Goal: Task Accomplishment & Management: Manage account settings

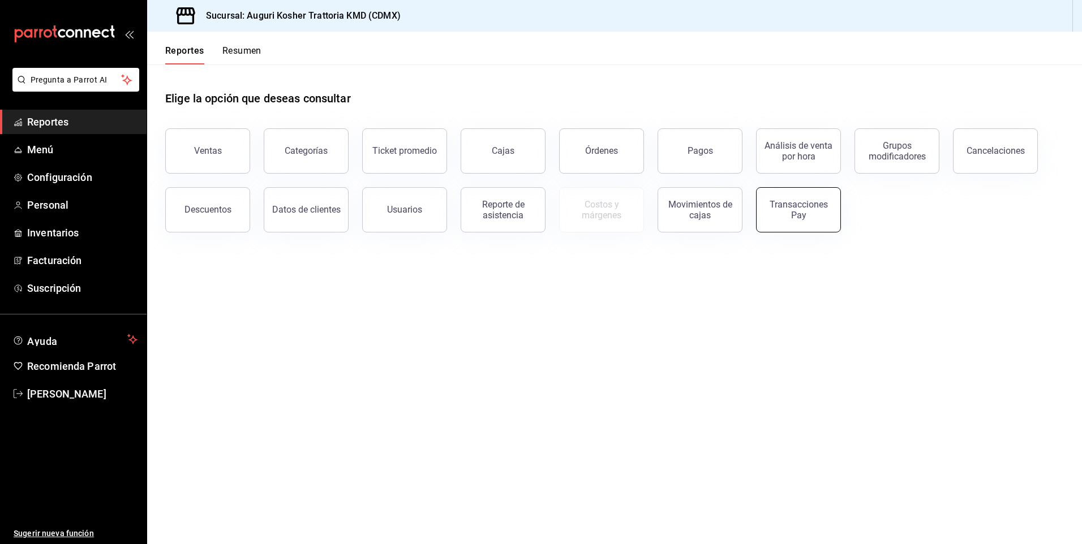
click at [801, 216] on div "Transacciones Pay" at bounding box center [798, 209] width 70 height 21
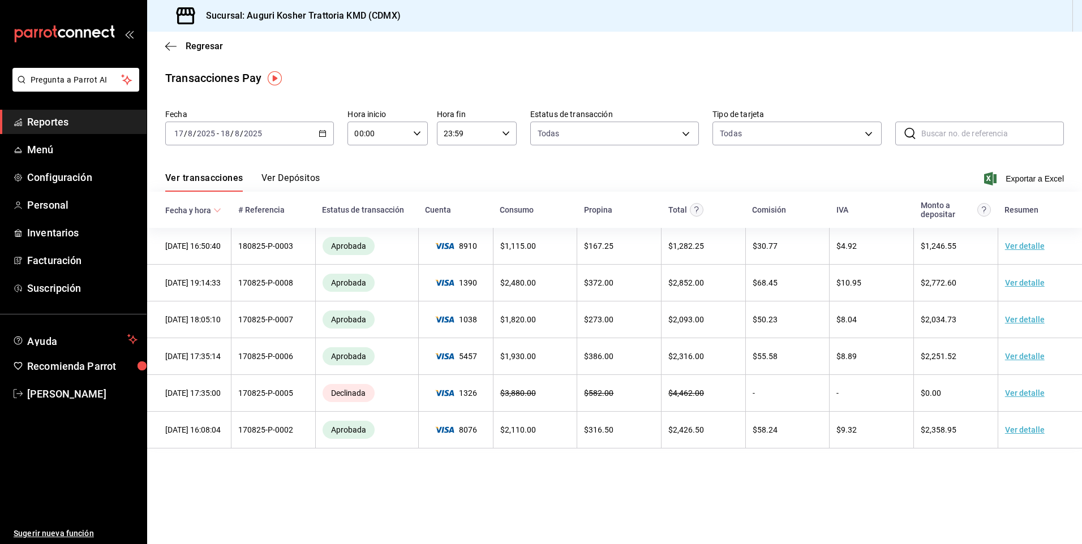
click at [292, 176] on button "Ver Depósitos" at bounding box center [290, 182] width 59 height 19
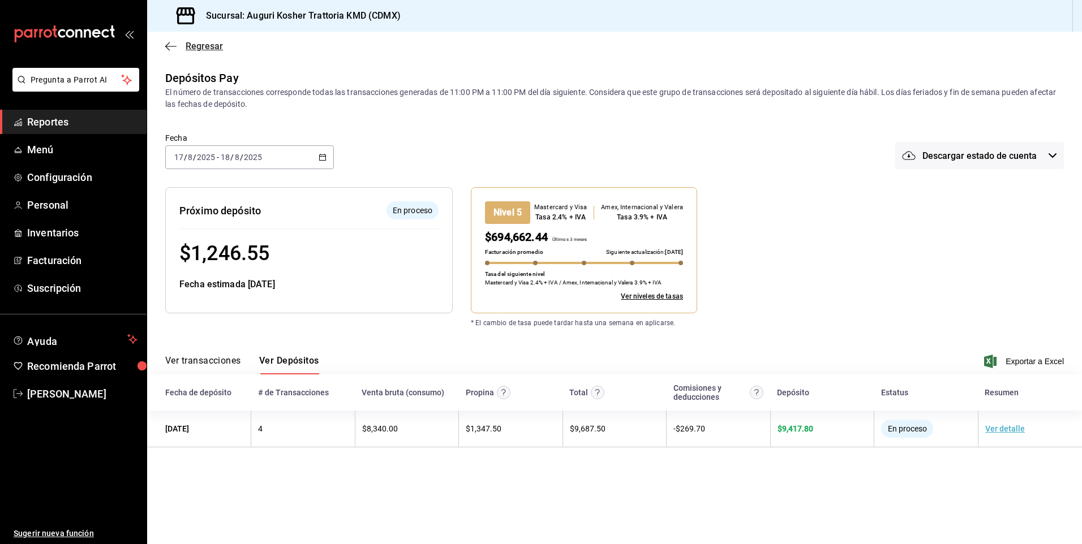
click at [173, 48] on icon "button" at bounding box center [170, 46] width 11 height 10
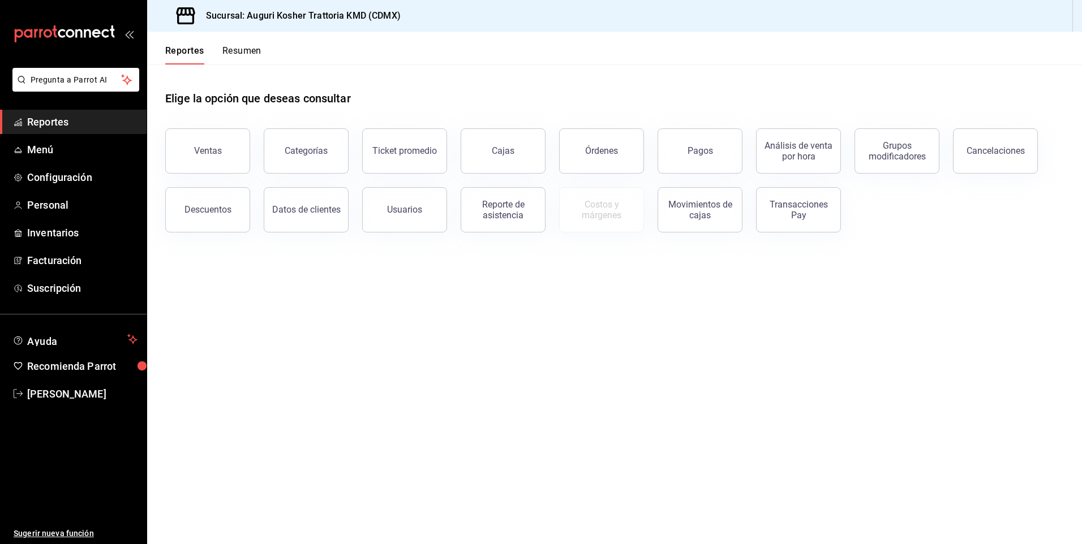
click at [239, 49] on button "Resumen" at bounding box center [241, 54] width 39 height 19
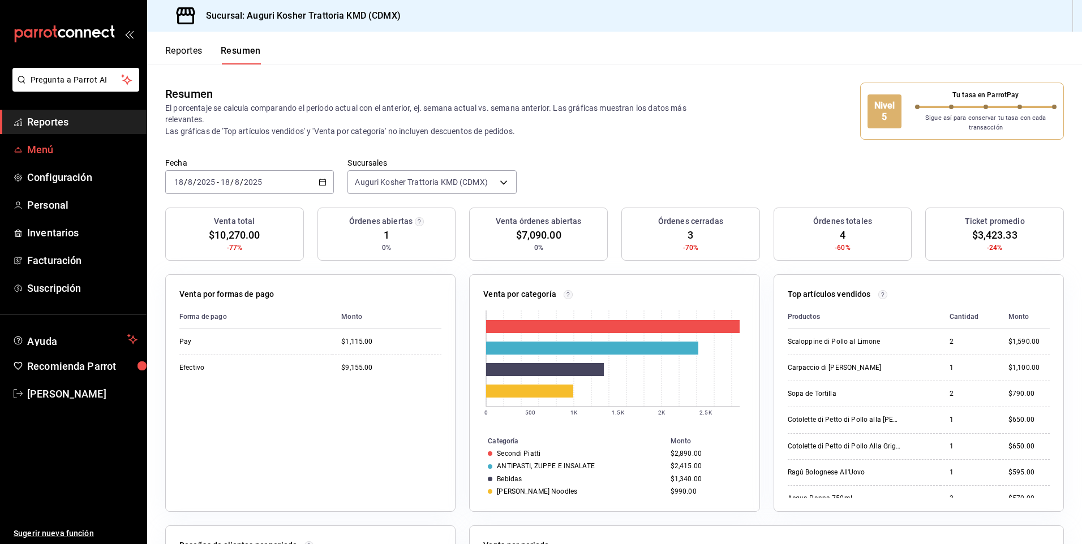
click at [41, 152] on span "Menú" at bounding box center [82, 149] width 110 height 15
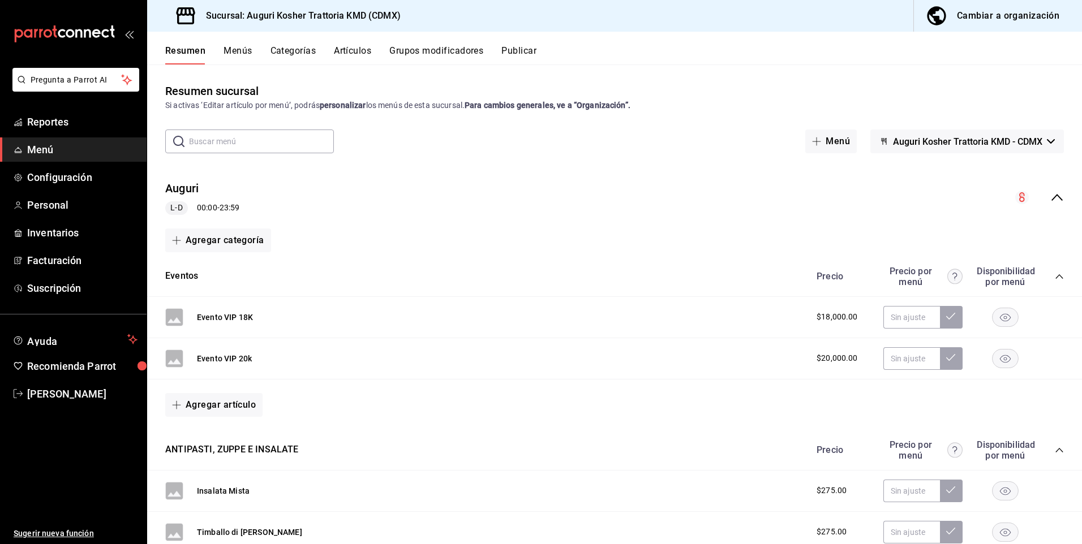
click at [1000, 14] on div "Cambiar a organización" at bounding box center [1008, 16] width 102 height 16
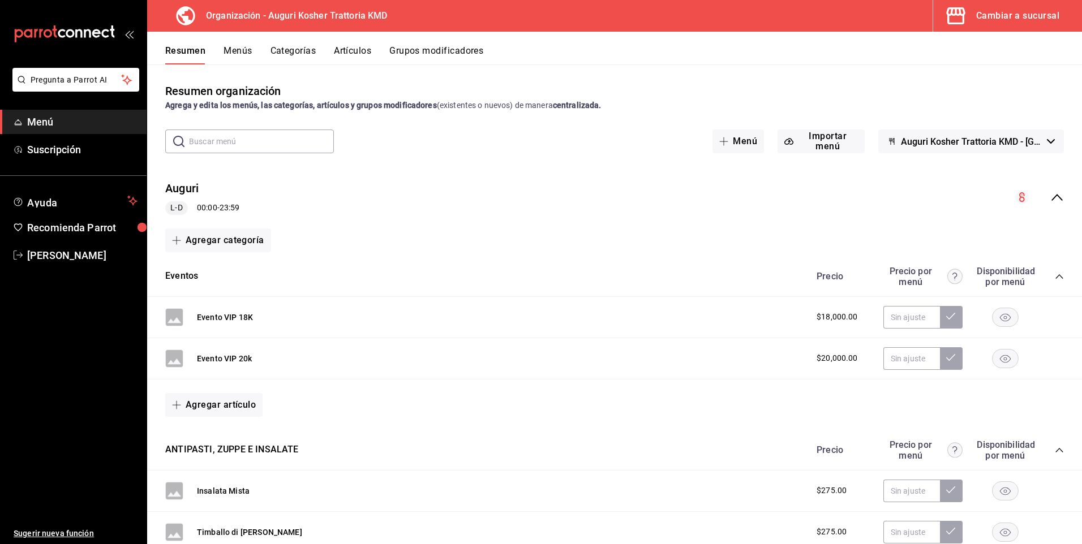
click at [358, 51] on button "Artículos" at bounding box center [352, 54] width 37 height 19
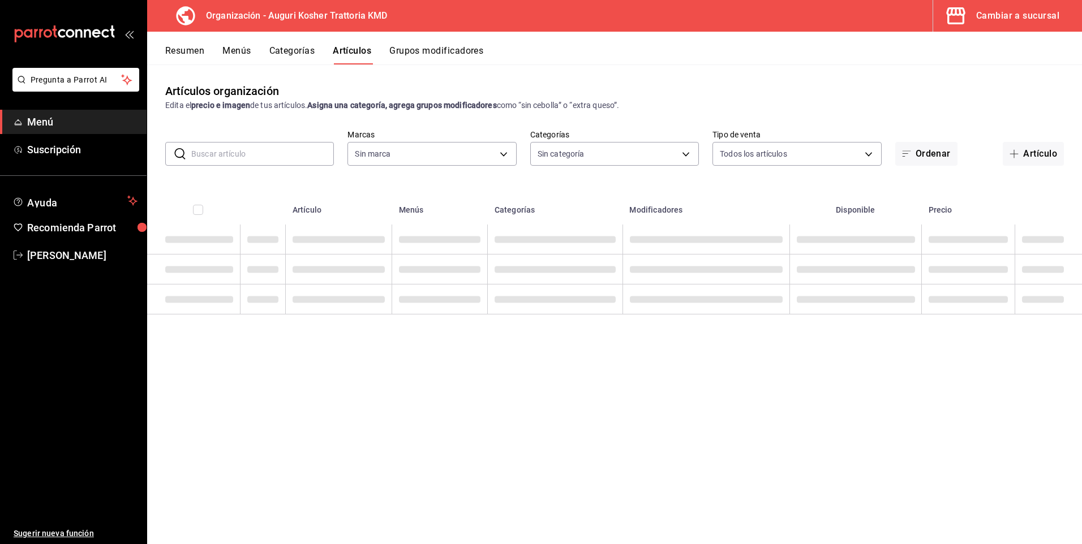
click at [214, 153] on input "text" at bounding box center [262, 154] width 143 height 23
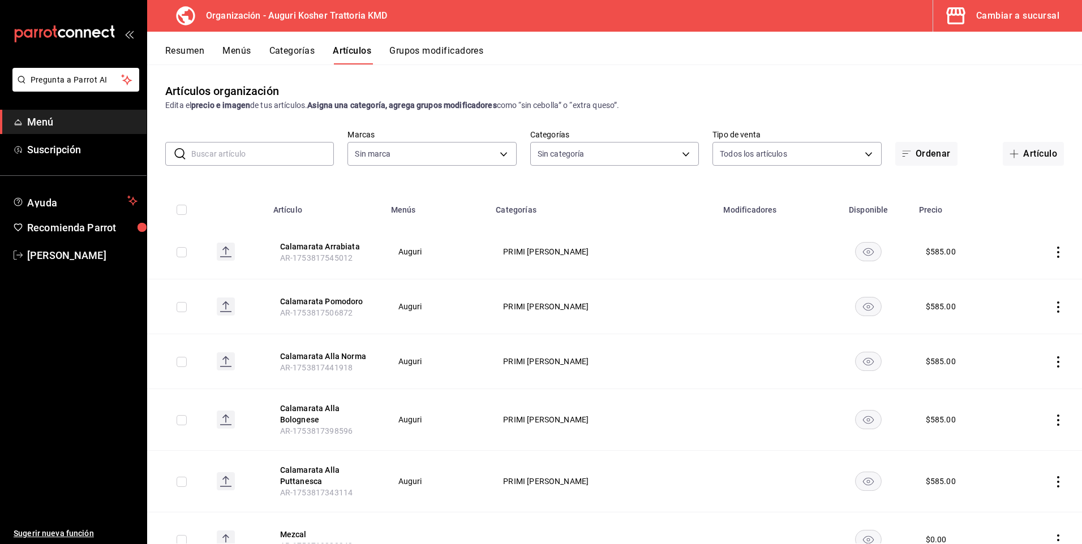
type input "639b8c24-ed2d-4448-bcb8-893a7ab97f05"
type input "e23644a7-5976-47b6-9b2f-62fead0229ba,a15b1493-[DATE]-4f2b-b9bb-151df8cb1332,92e…"
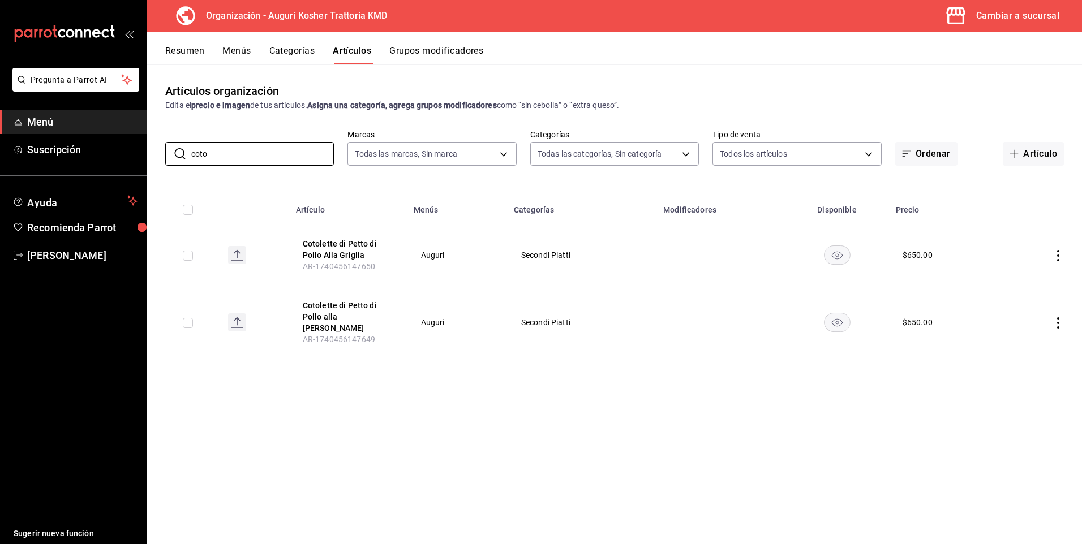
type input "coto"
click at [405, 392] on div "Artículos organización Edita el precio e imagen de tus artículos. Asigna una ca…" at bounding box center [614, 303] width 935 height 479
drag, startPoint x: 350, startPoint y: 245, endPoint x: 363, endPoint y: 253, distance: 15.1
click at [362, 252] on button "Cotolette di Petto di Pollo Alla Griglia" at bounding box center [348, 249] width 91 height 23
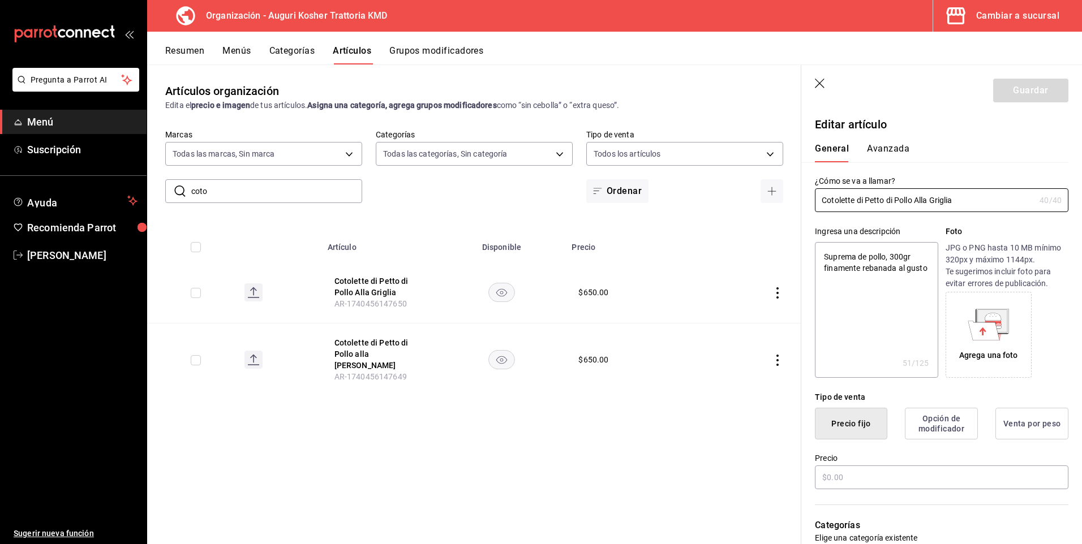
type textarea "x"
type input "$650.00"
click at [858, 200] on input "Cotolette di Petto di Pollo Alla Griglia" at bounding box center [925, 200] width 220 height 23
type input "Cotolette to di Pollo Alla Griglia"
type textarea "x"
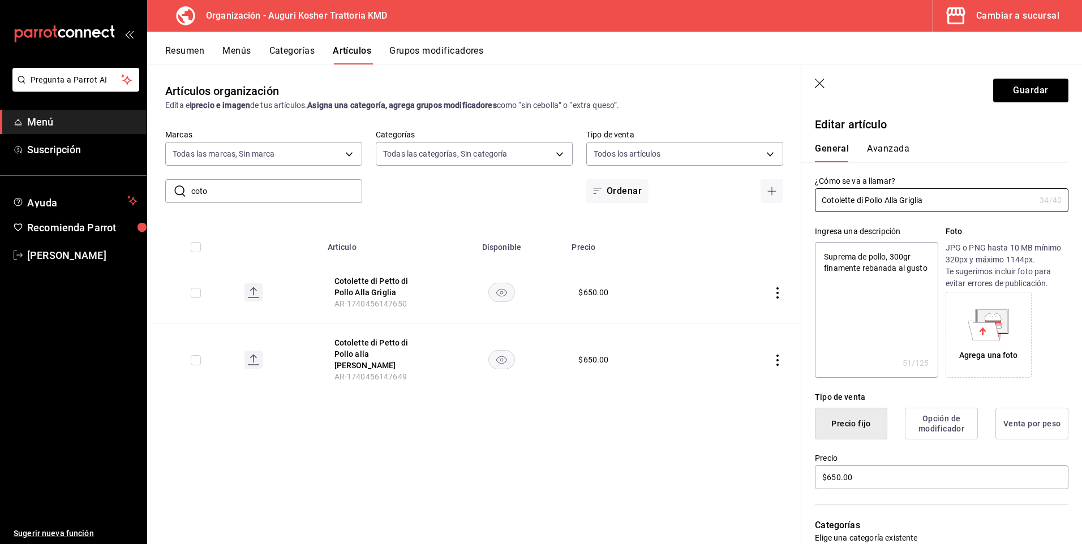
type input "Cotolette i Pollo Alla Griglia"
type textarea "x"
type input "Cotolette di Pollo Alla Griglia"
type textarea "x"
type input "Cotolette di Pollo Alla Griglia"
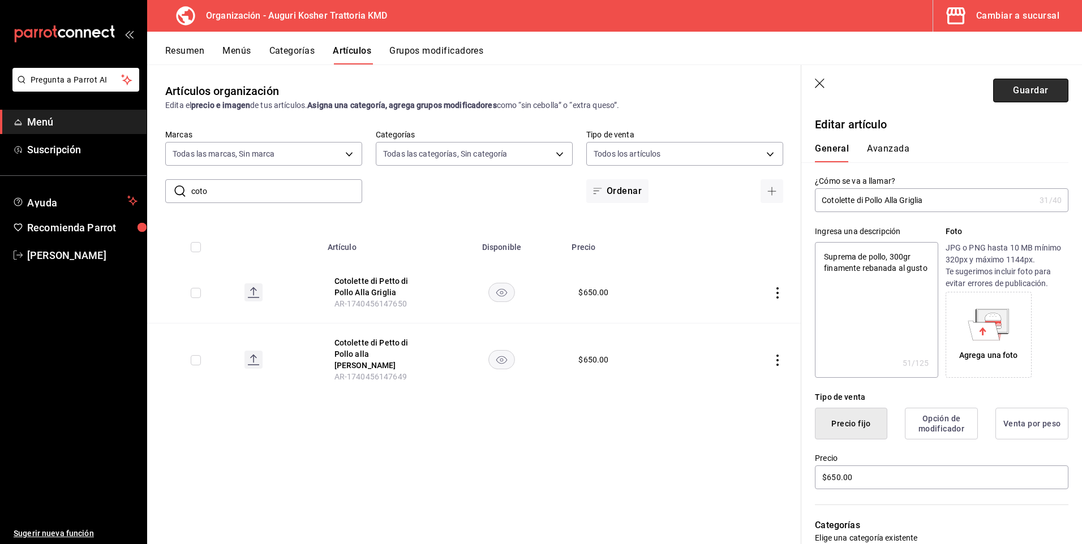
click at [1023, 88] on button "Guardar" at bounding box center [1030, 91] width 75 height 24
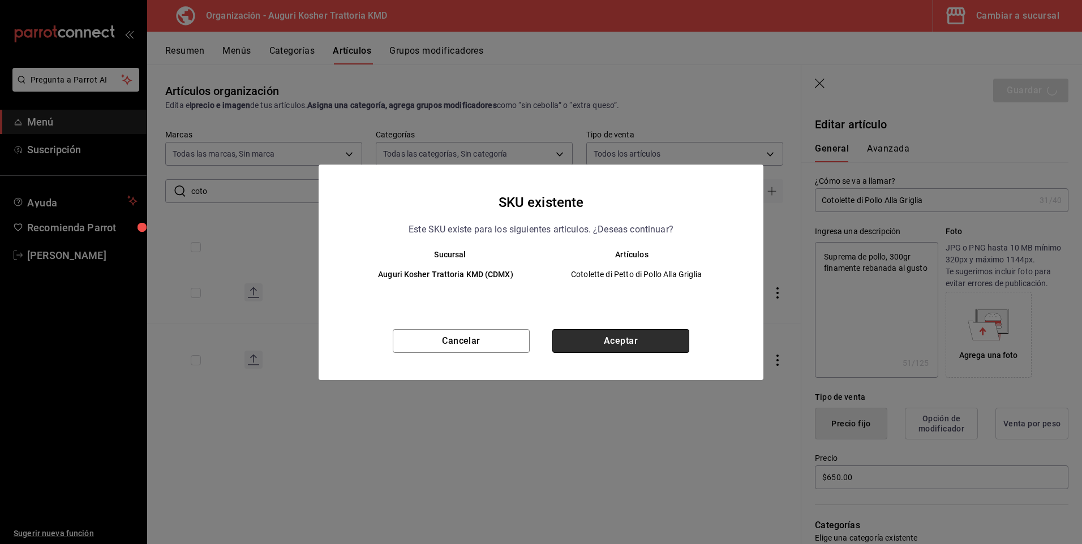
click at [596, 339] on button "Aceptar" at bounding box center [620, 341] width 137 height 24
type textarea "x"
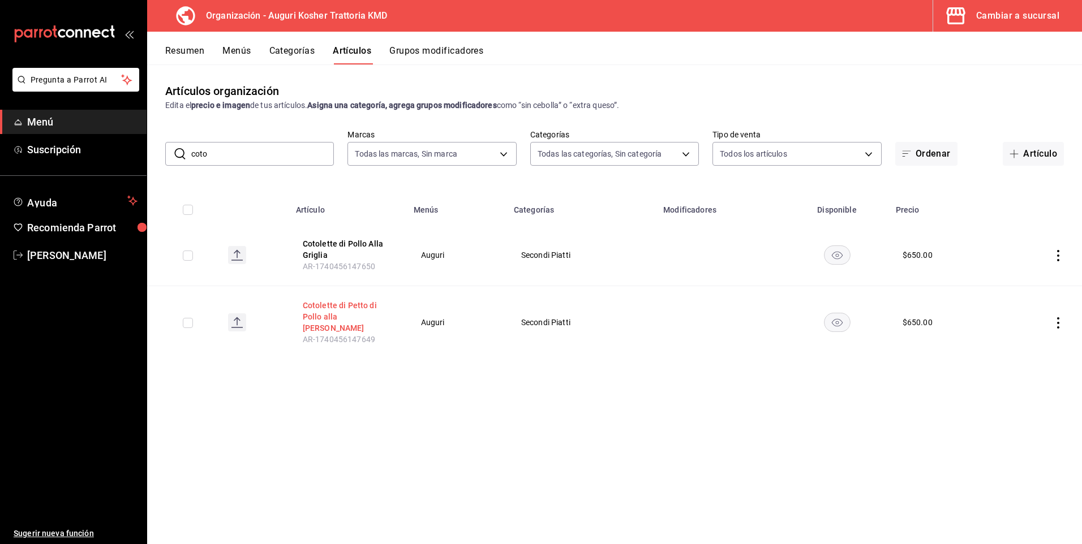
click at [344, 308] on button "Cotolette di Petto di Pollo alla [PERSON_NAME]" at bounding box center [348, 317] width 91 height 34
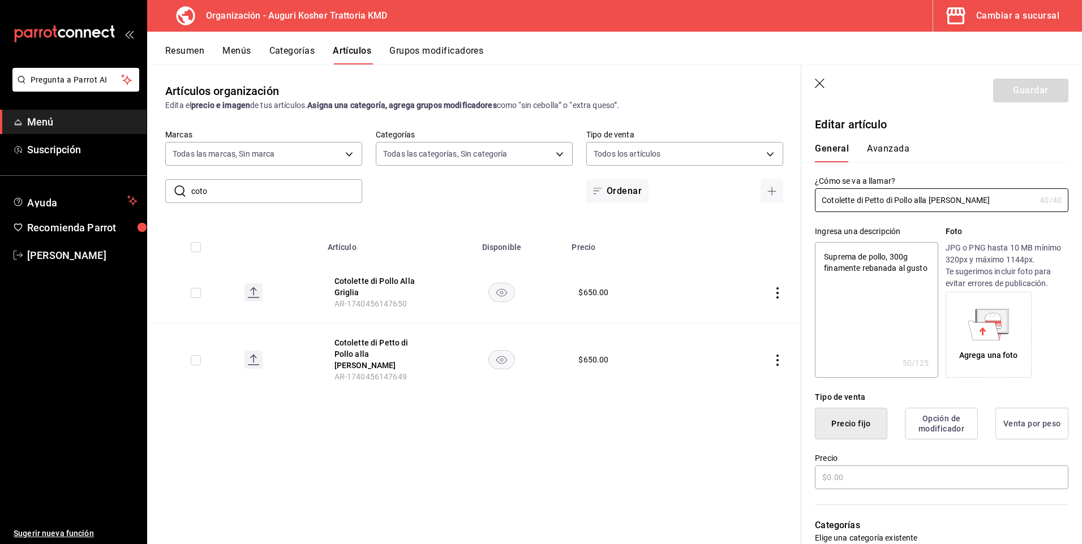
type textarea "x"
type input "$650.00"
click at [857, 200] on input "Cotolette di Petto di Pollo alla [PERSON_NAME]" at bounding box center [925, 200] width 220 height 23
type input "Cotolette [PERSON_NAME] di Pollo alla [PERSON_NAME]"
type textarea "x"
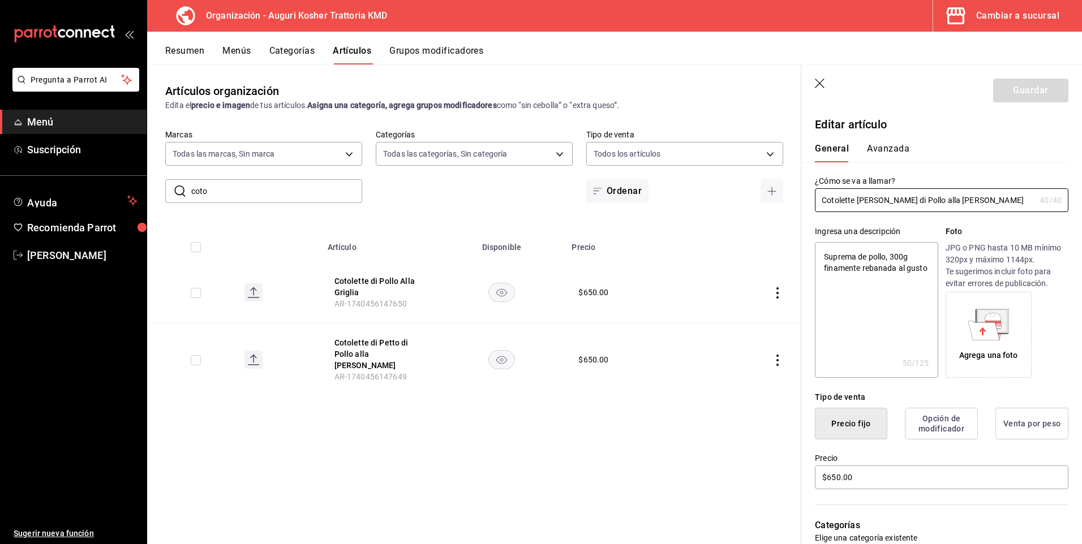
type input "Cotolette Petto di Pollo alla [PERSON_NAME]"
type textarea "x"
type input "Cotolette Petto di Pollo alla [PERSON_NAME]"
type textarea "x"
type input "Cotolette etto di Pollo alla [PERSON_NAME]"
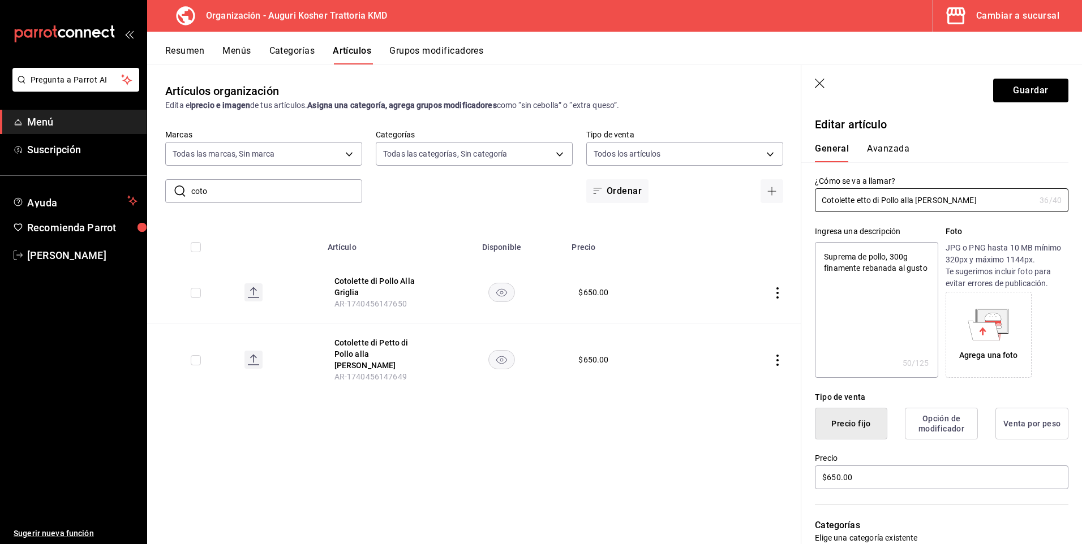
type textarea "x"
type input "Cotolette tto di Pollo alla [PERSON_NAME]"
type textarea "x"
type input "Cotolette to di Pollo alla [PERSON_NAME]"
type textarea "x"
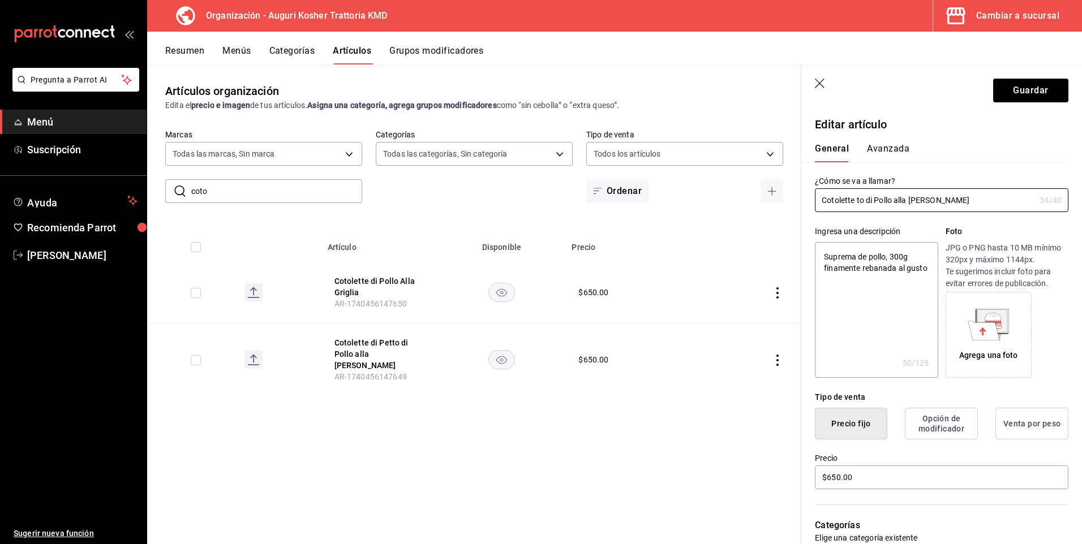
type input "Cotolette o di Pollo alla [PERSON_NAME]"
type textarea "x"
type input "Cotolette di Pollo alla [PERSON_NAME]"
type textarea "x"
type input "Cotolette di Pollo alla [PERSON_NAME]"
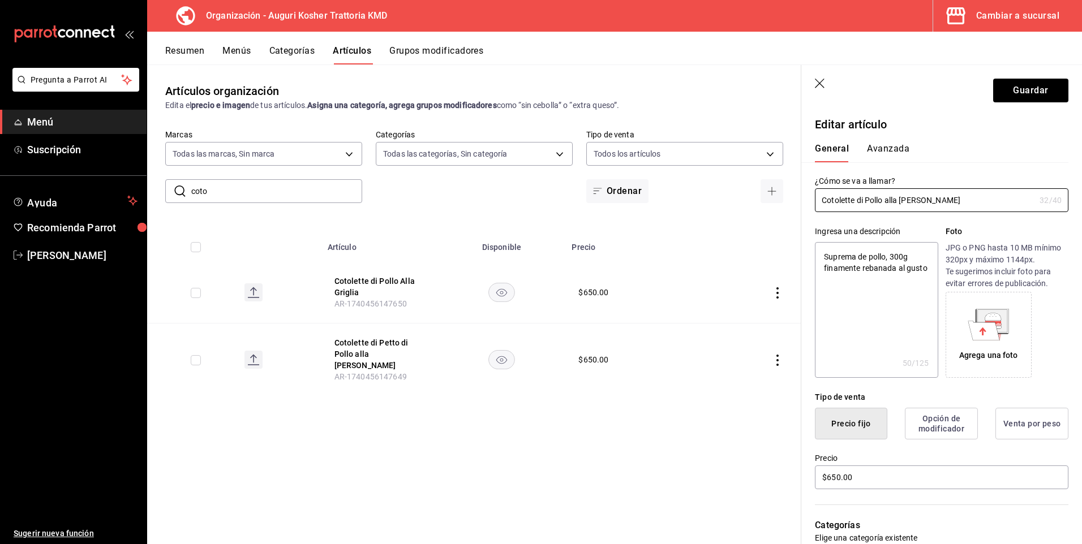
type textarea "x"
type input "Cotolette di Pollo alla [PERSON_NAME]"
click at [1025, 88] on button "Guardar" at bounding box center [1030, 91] width 75 height 24
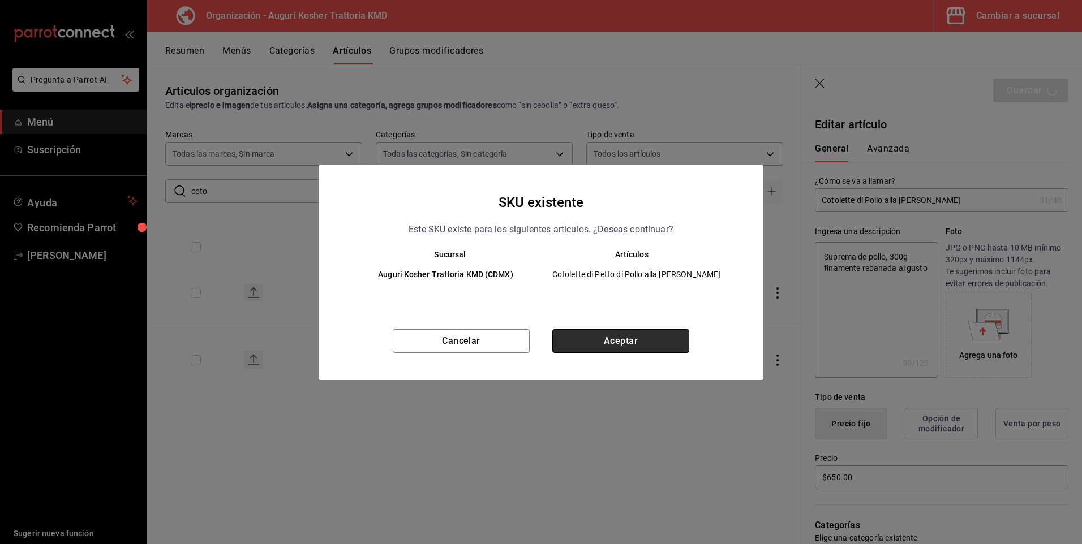
click at [642, 339] on button "Aceptar" at bounding box center [620, 341] width 137 height 24
type textarea "x"
type input "AR-1755568999986"
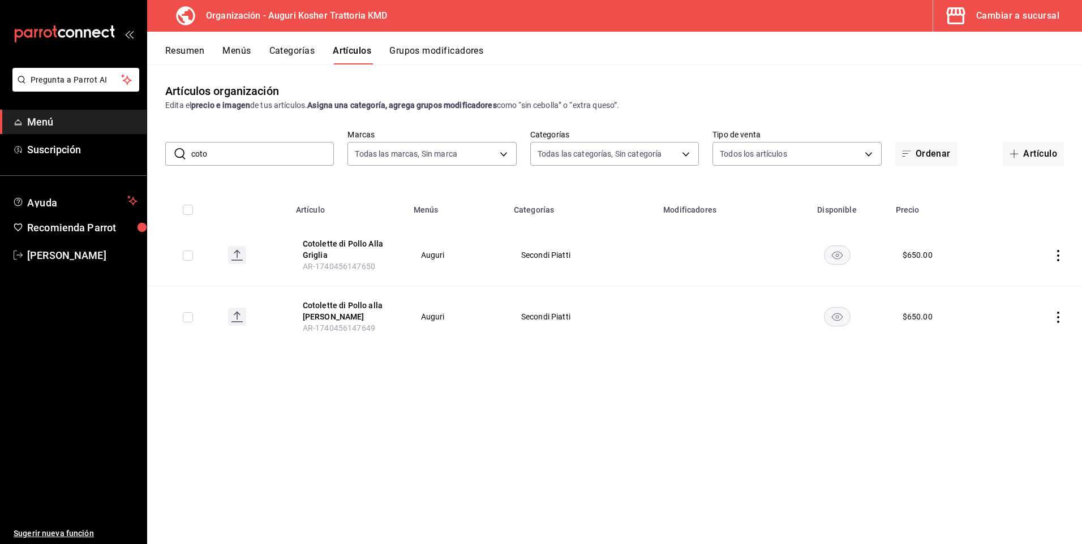
click at [220, 159] on input "coto" at bounding box center [262, 154] width 143 height 23
type input "c"
type input "scal"
click at [325, 305] on button "Scaloppine di Pollo al Olive e Prugna" at bounding box center [348, 311] width 91 height 23
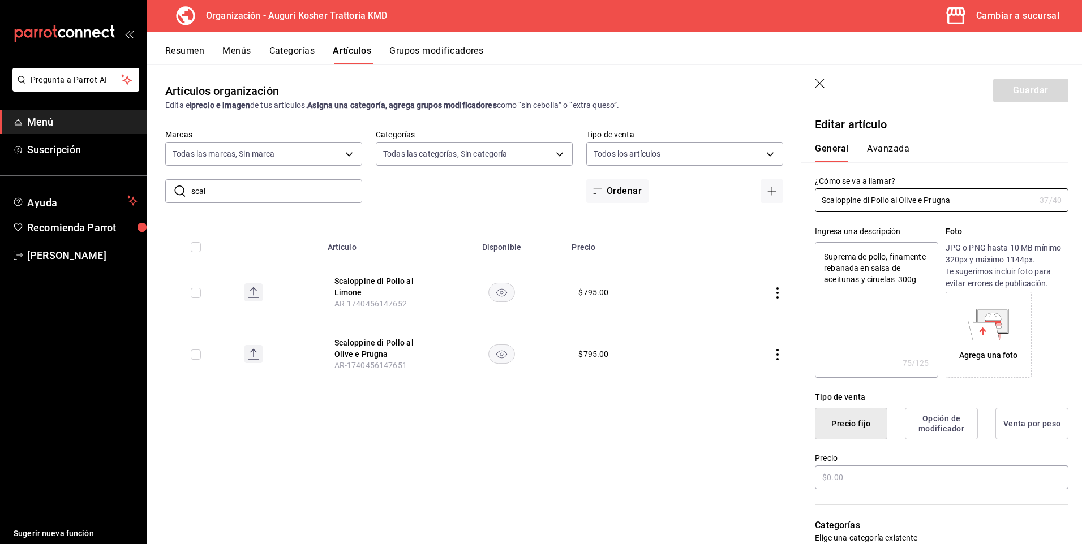
type textarea "x"
type input "$795.00"
click at [864, 200] on input "Scaloppine di Pollo al Olive e Prugna" at bounding box center [925, 200] width 220 height 23
type input "Scaloppine ollo al Olive e Prugna"
type textarea "x"
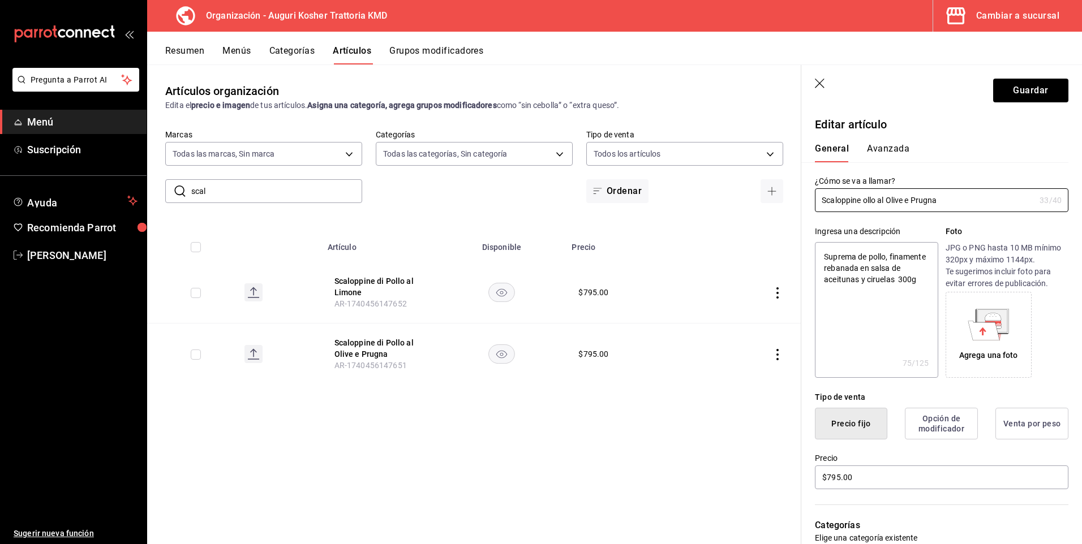
type input "Scaloppine llo al Olive e Prugna"
type textarea "x"
type input "Scaloppine o al Olive e Prugna"
type textarea "x"
type input "Scaloppine al Olive e Prugna"
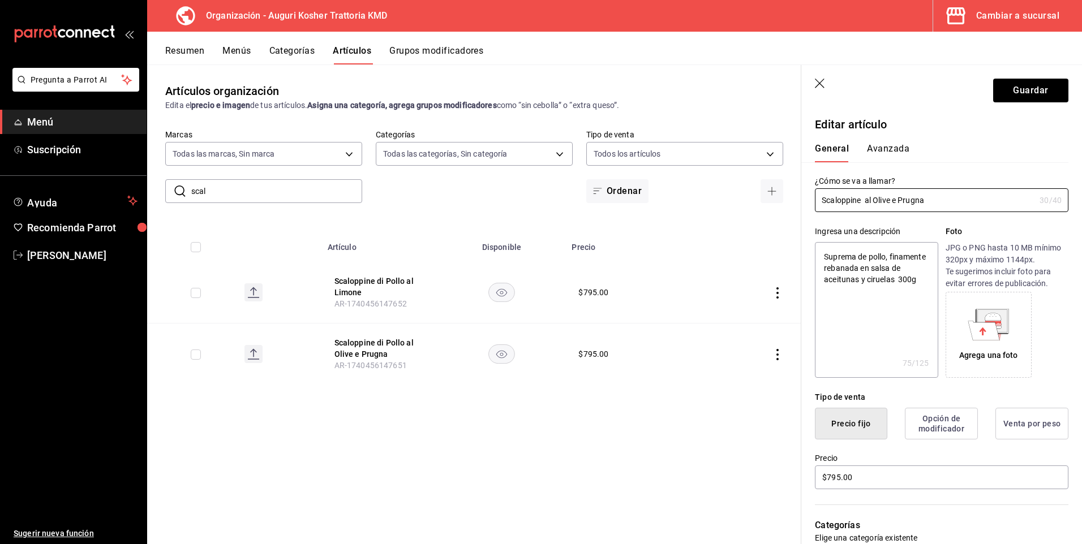
type textarea "x"
type input "Scaloppine al Olive e Prugna"
type textarea "x"
type input "Scaloppine al Olive e Prugna"
click at [1016, 87] on button "Guardar" at bounding box center [1030, 91] width 75 height 24
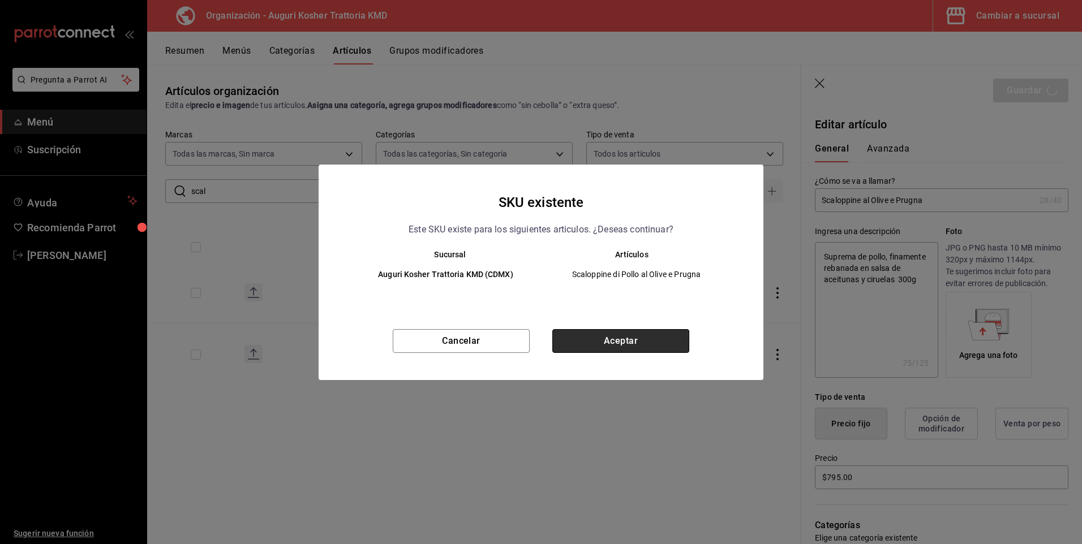
click at [632, 333] on button "Aceptar" at bounding box center [620, 341] width 137 height 24
type textarea "x"
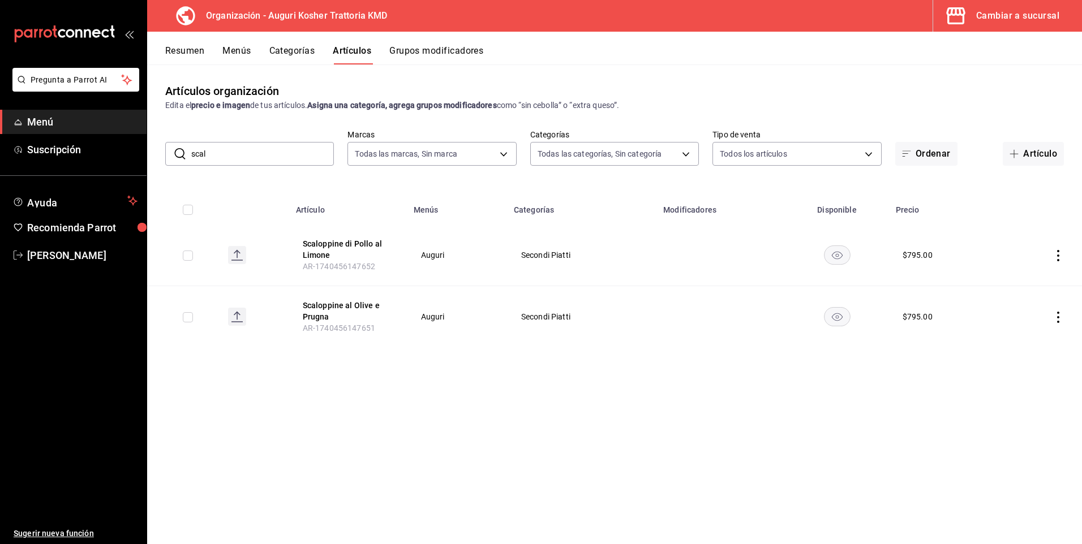
drag, startPoint x: 228, startPoint y: 158, endPoint x: 182, endPoint y: 152, distance: 46.8
click at [182, 152] on div "​ scal ​" at bounding box center [249, 154] width 169 height 24
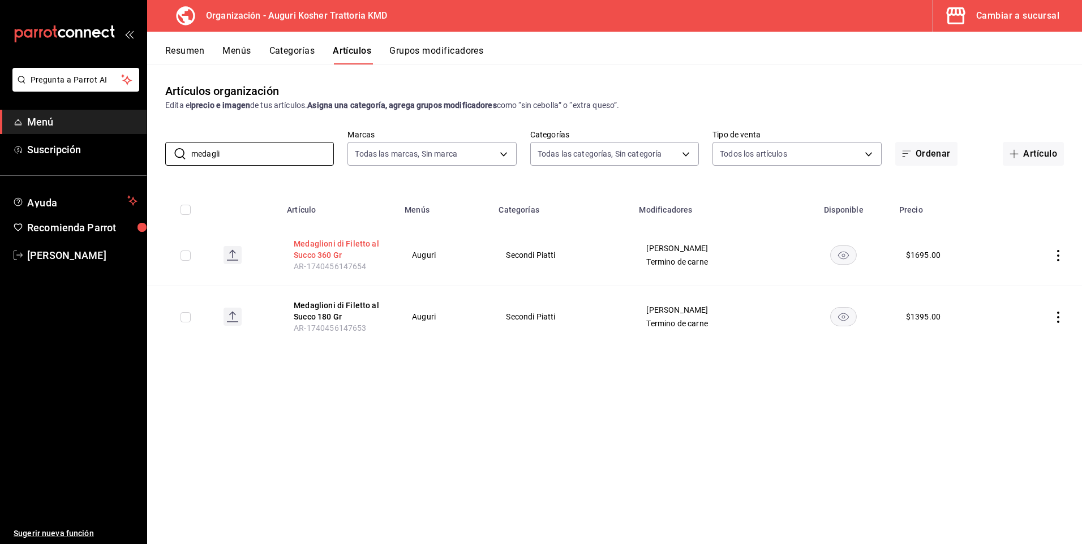
type input "medagli"
click at [322, 244] on button "Medaglioni di Filetto al Succo 360 Gr" at bounding box center [339, 249] width 91 height 23
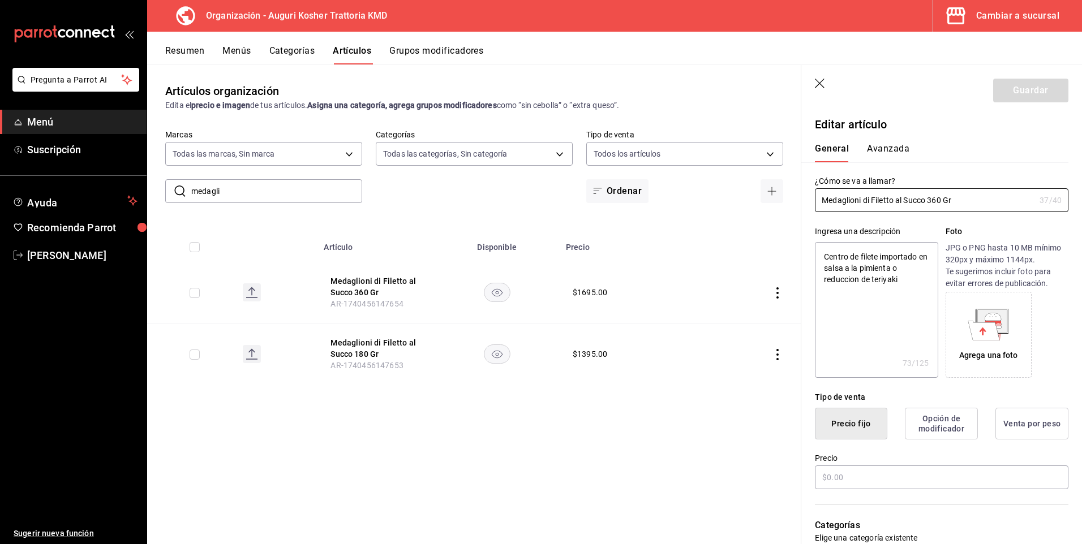
type textarea "x"
type input "$1695.00"
type input "Medaglioni di Filetto al 360 Gr"
type textarea "x"
type input "Medaglioni di Filetto al 360 Gr"
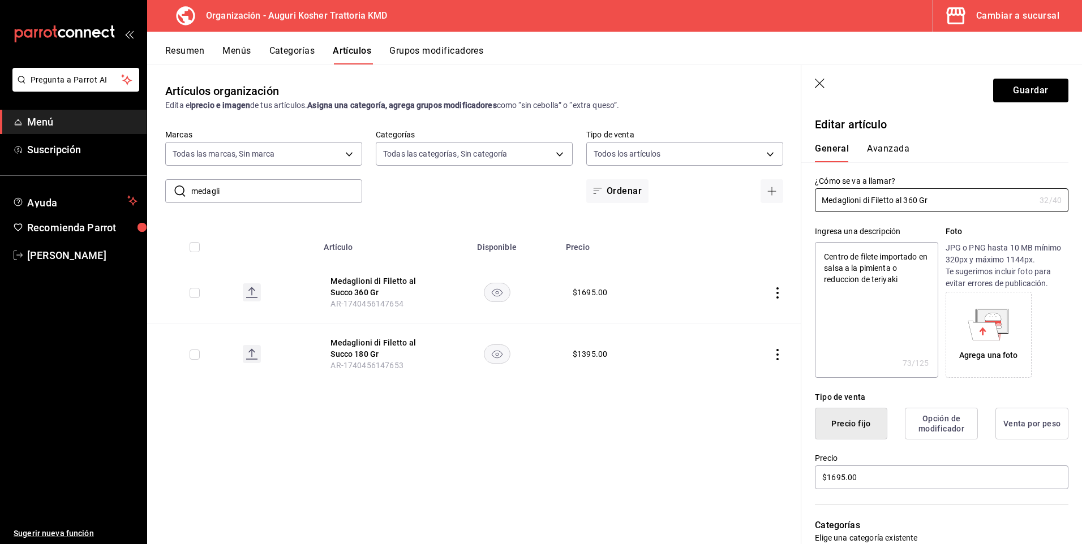
type textarea "x"
type input "Medaglioni di Filetto a 360 Gr"
type textarea "x"
type input "Medaglioni di Filetto 360 Gr"
type textarea "x"
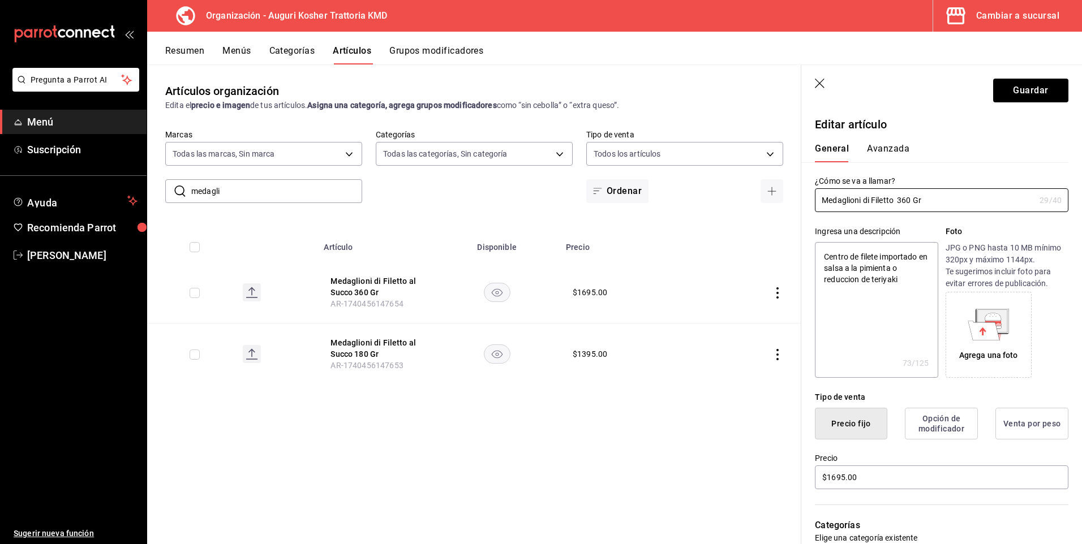
type input "Medaglioni di Filetto 360 Gr"
type textarea "x"
type input "Medaglioni di Filetto 360 Gr"
click at [1018, 93] on button "Guardar" at bounding box center [1030, 91] width 75 height 24
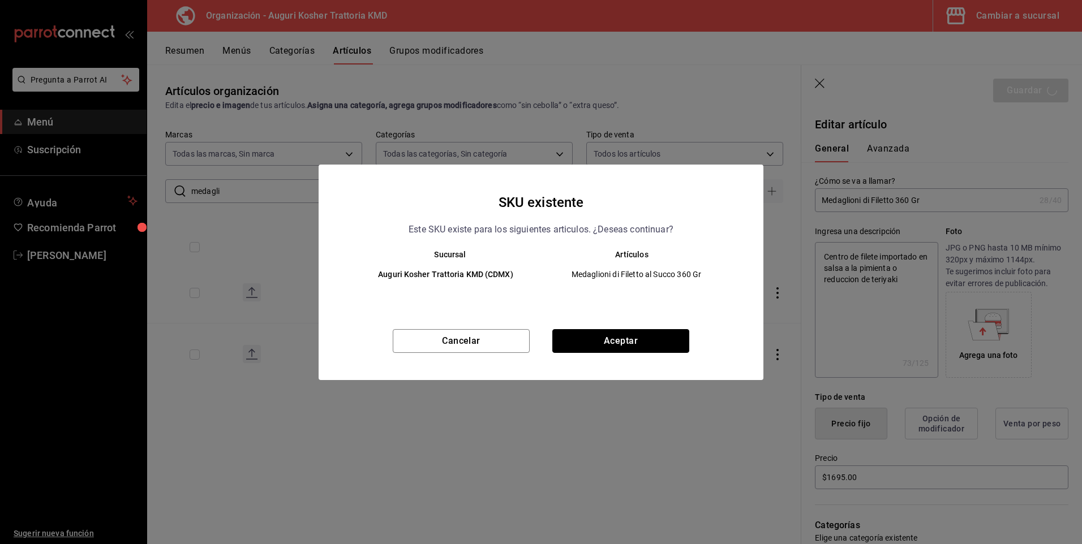
click at [626, 338] on button "Aceptar" at bounding box center [620, 341] width 137 height 24
type textarea "x"
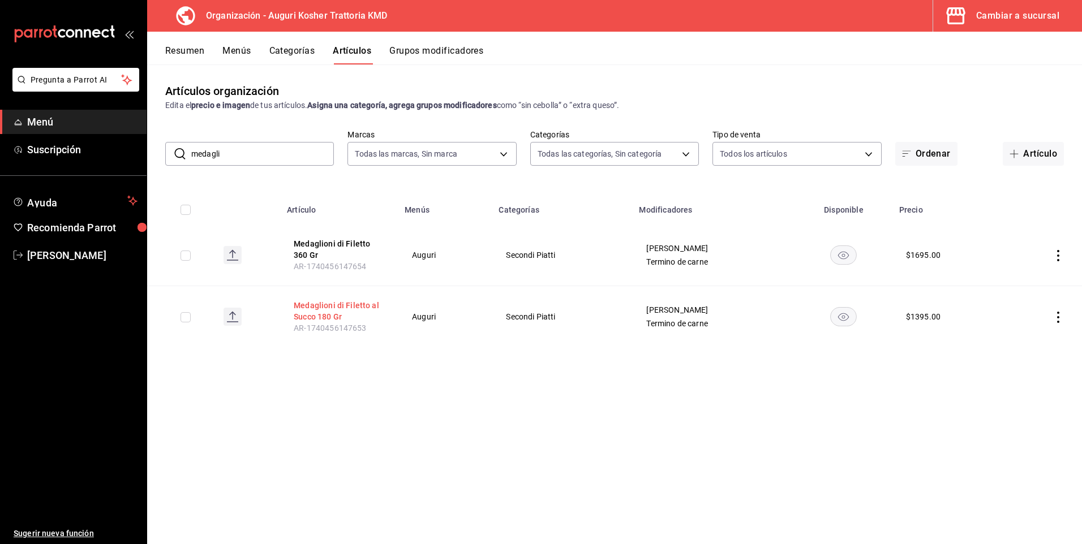
click at [326, 303] on button "Medaglioni di Filetto al Succo 180 Gr" at bounding box center [339, 311] width 91 height 23
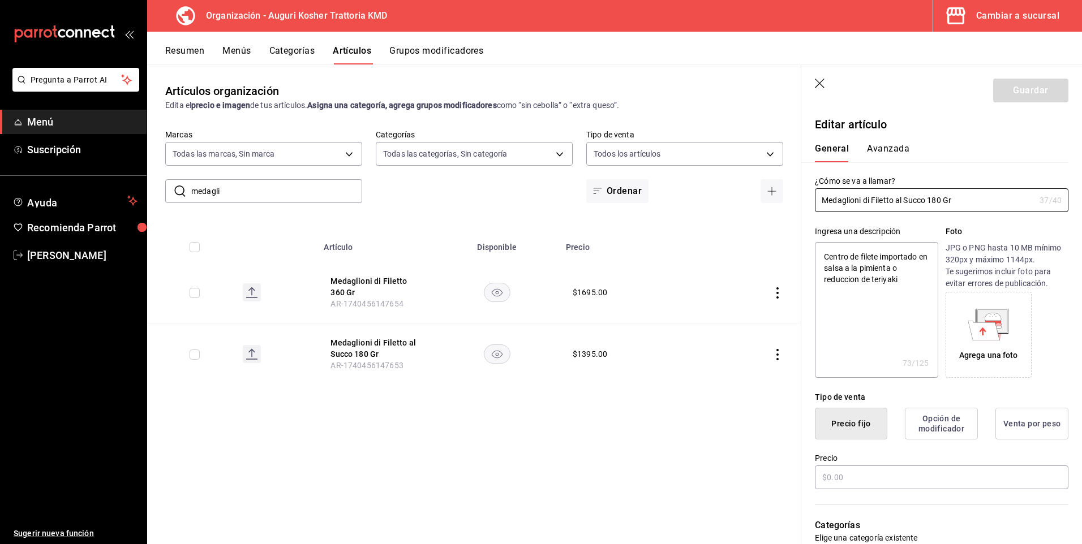
type textarea "x"
type input "$1395.00"
type input "Medaglioni di Filetto al Su 180 Gr"
type textarea "x"
type input "Medaglioni di Filetto al 180 Gr"
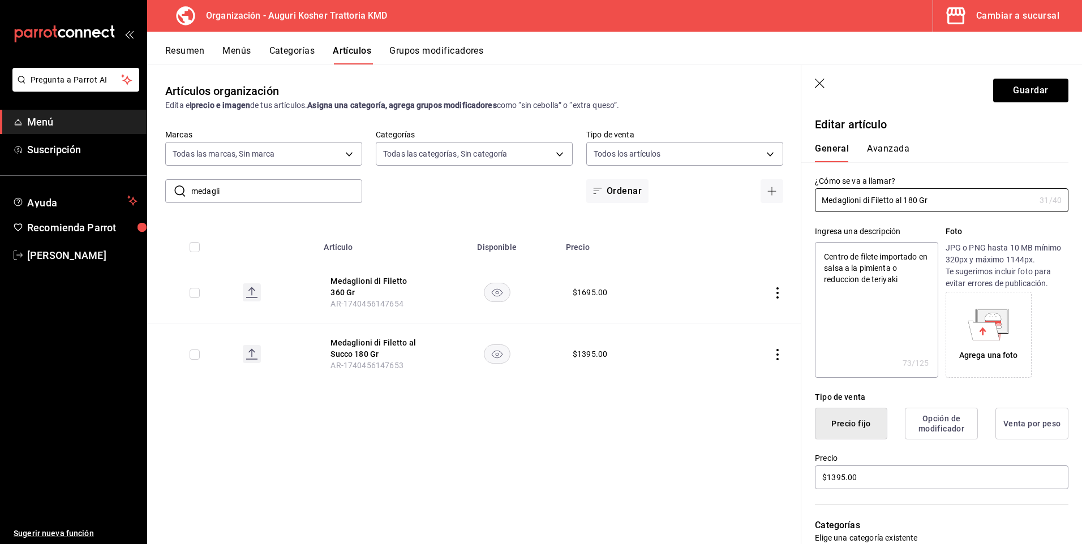
type textarea "x"
type input "Medaglioni di Filetto a 180 Gr"
type textarea "x"
type input "Medaglioni di Filetto 180 Gr"
type textarea "x"
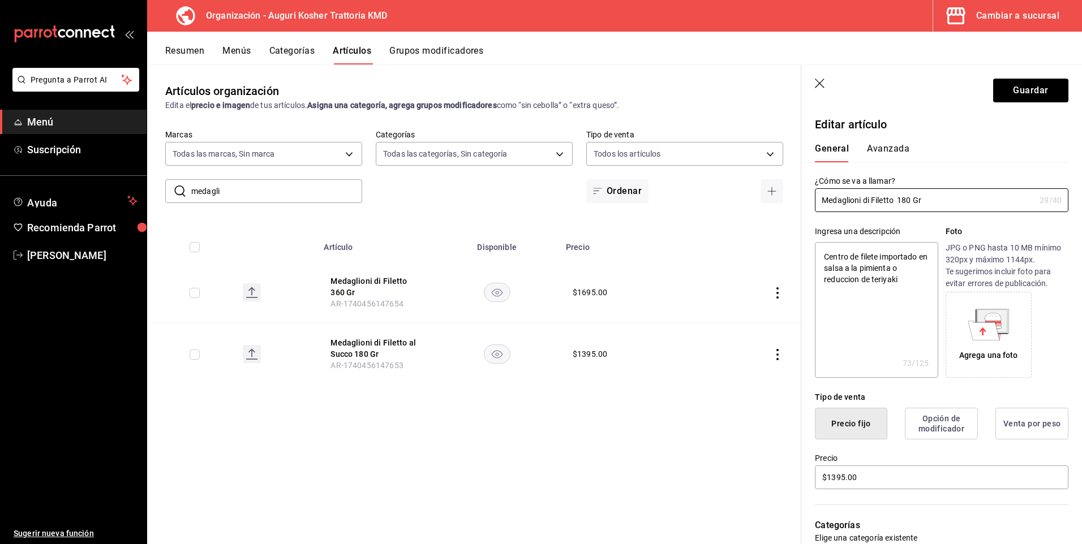
type input "Medaglioni di Filetto 180 Gr"
type textarea "x"
type input "Medaglioni di Filetto 180 Gr"
click at [1037, 91] on button "Guardar" at bounding box center [1030, 91] width 75 height 24
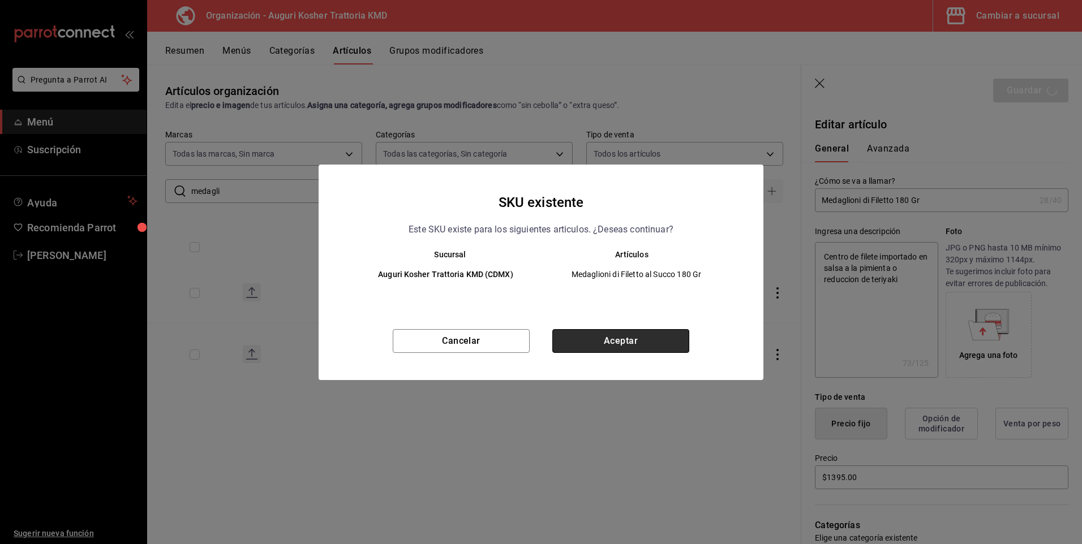
click at [623, 343] on button "Aceptar" at bounding box center [620, 341] width 137 height 24
type textarea "x"
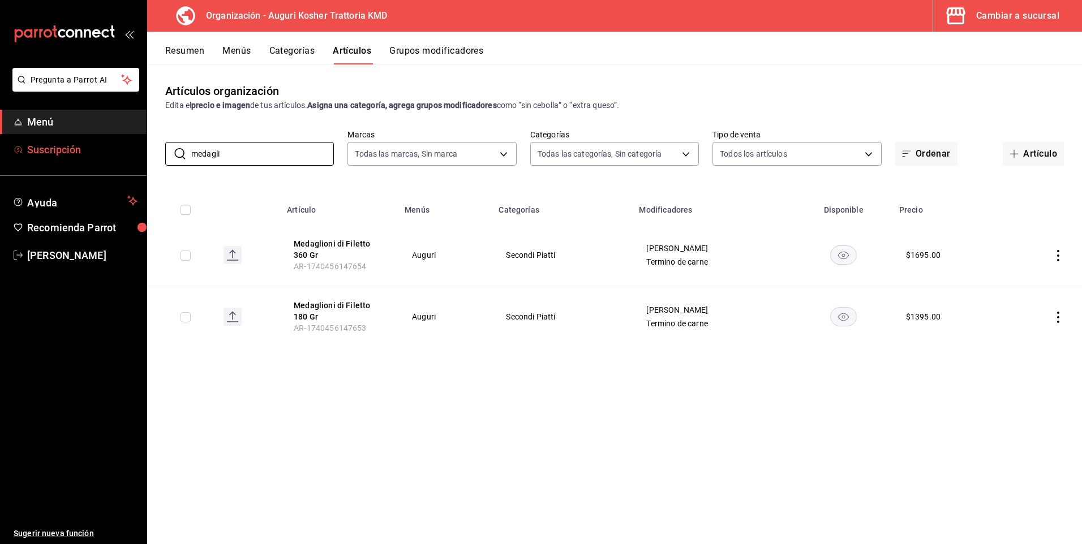
drag, startPoint x: 222, startPoint y: 152, endPoint x: 137, endPoint y: 159, distance: 85.2
click at [137, 159] on div "Pregunta a Parrot AI Menú Suscripción Ayuda Recomienda Parrot [PERSON_NAME] Sug…" at bounding box center [541, 272] width 1082 height 544
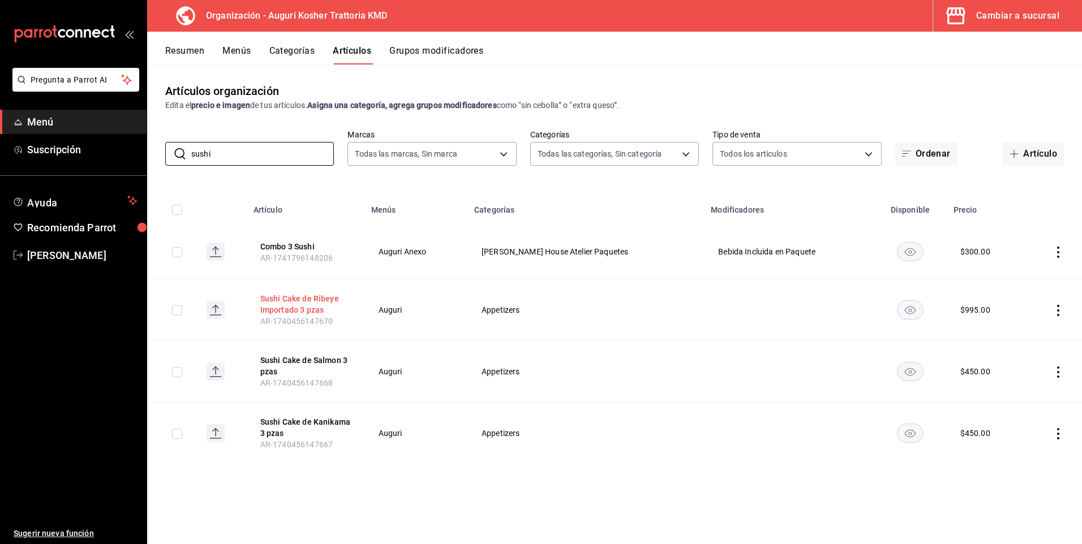
type input "sushi"
click at [302, 304] on button "Sushi Cake de Ribeye Importado 3 pzas" at bounding box center [305, 304] width 91 height 23
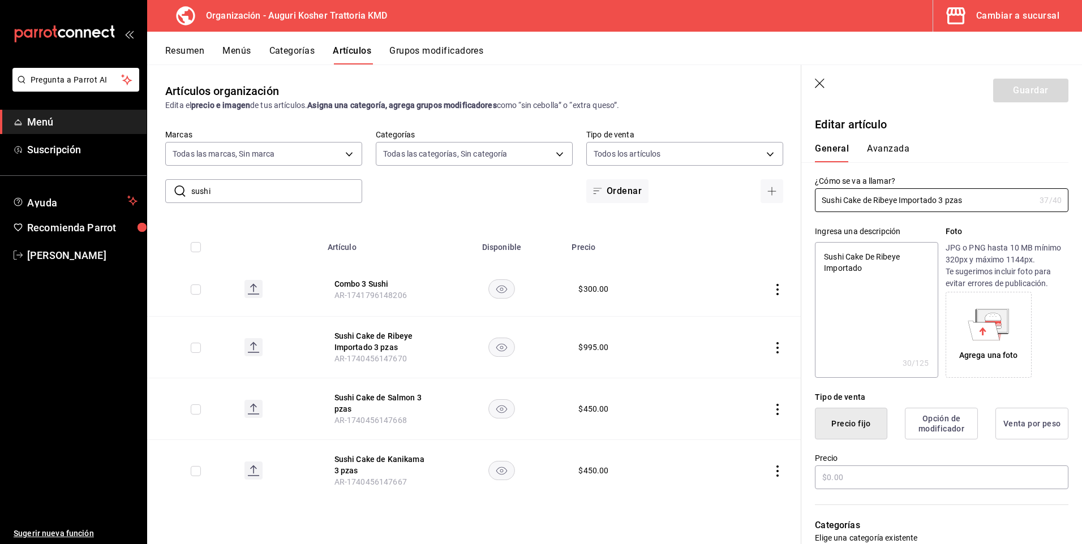
type textarea "x"
type input "$995.00"
click at [936, 199] on input "Sushi Cake de Ribeye Importado 3 pzas" at bounding box center [925, 200] width 220 height 23
type input "Sushi Cake de Ribeye Import 3 pzas"
type textarea "x"
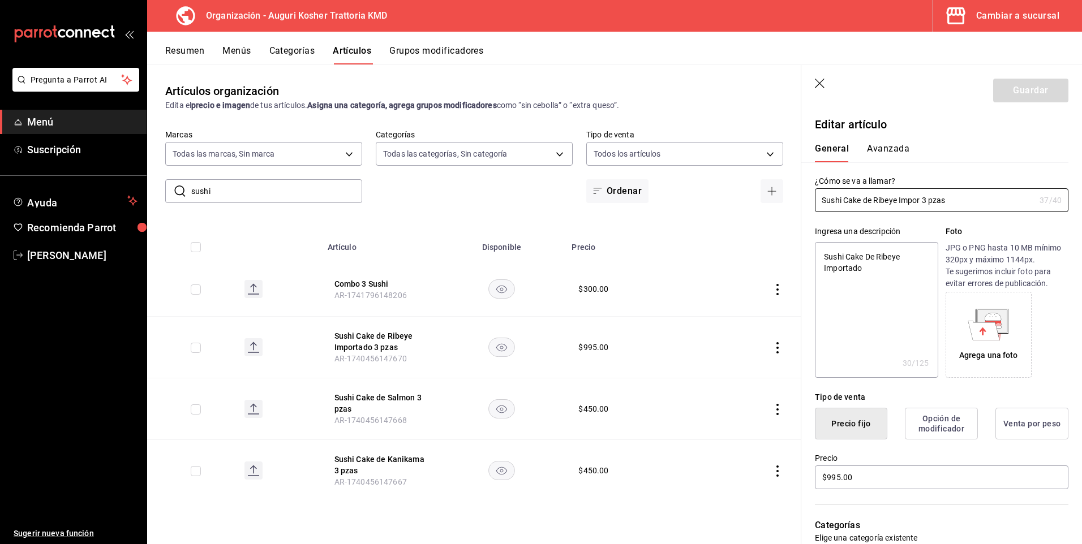
type input "Sushi Cake de Ribeye Impo 3 pzas"
type textarea "x"
type input "Sushi Cake de Ribeye Imp 3 pzas"
type textarea "x"
type input "Sushi Cake de Ribeye Im 3 pzas"
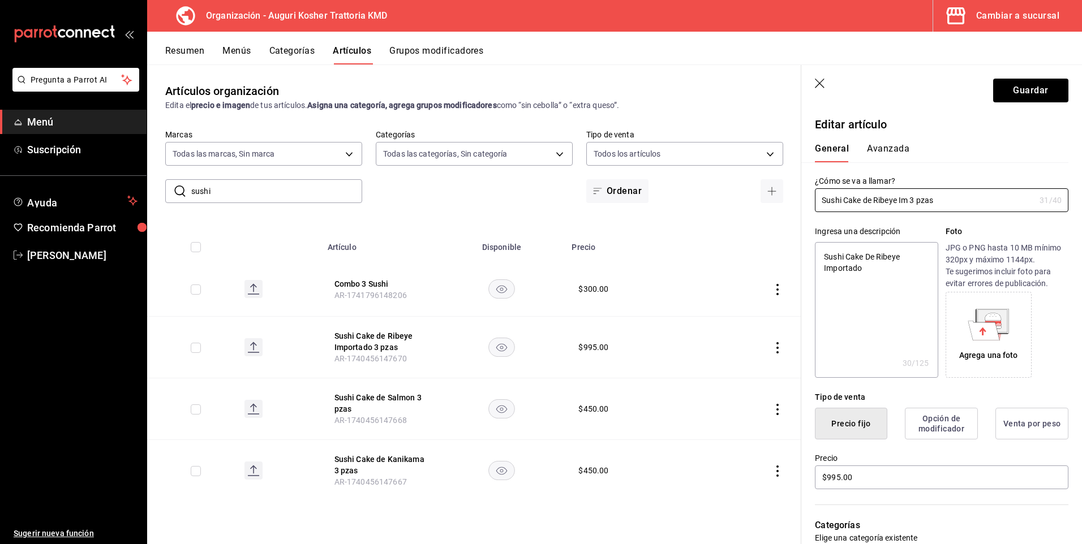
type textarea "x"
type input "Sushi Cake de Ribeye I 3 pzas"
type textarea "x"
type input "Sushi Cake de Ribeye 3 pzas"
type textarea "x"
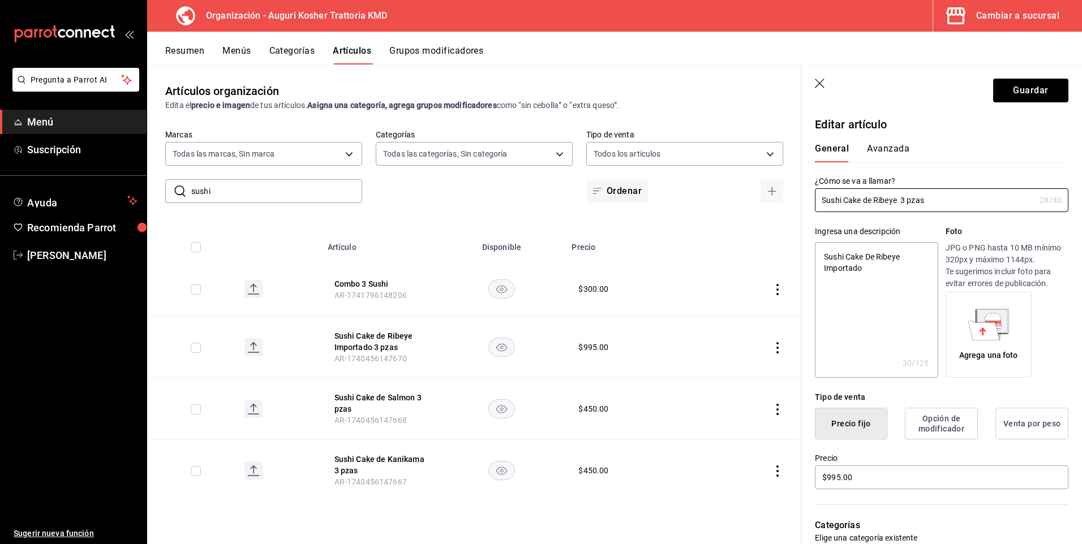
type input "Sushi Cake de Ribeye 3 pzas"
type textarea "x"
type input "Sushi Cake de Ribeye 3 pzas"
click at [1018, 85] on button "Guardar" at bounding box center [1030, 91] width 75 height 24
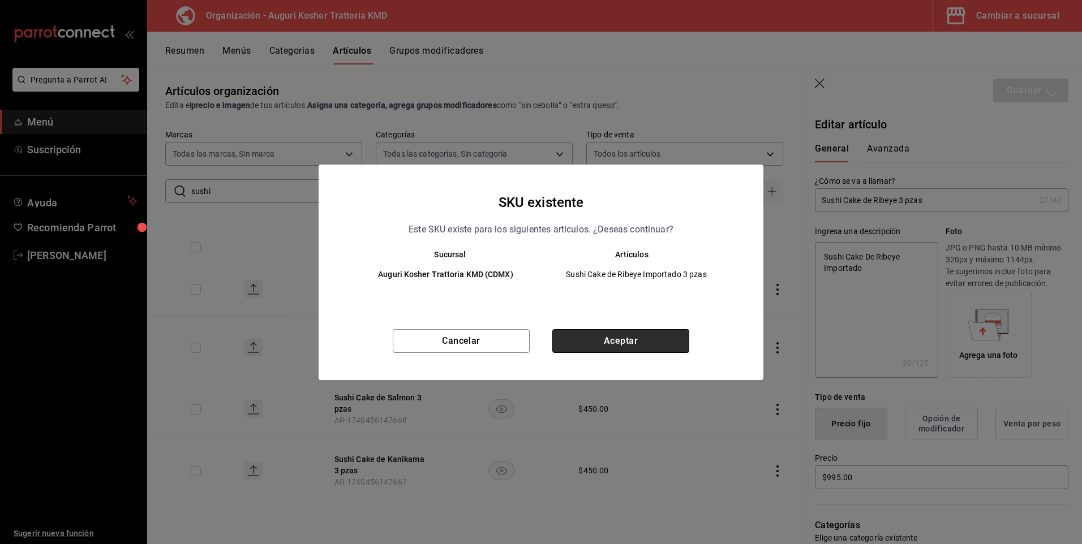
click at [617, 339] on button "Aceptar" at bounding box center [620, 341] width 137 height 24
type textarea "x"
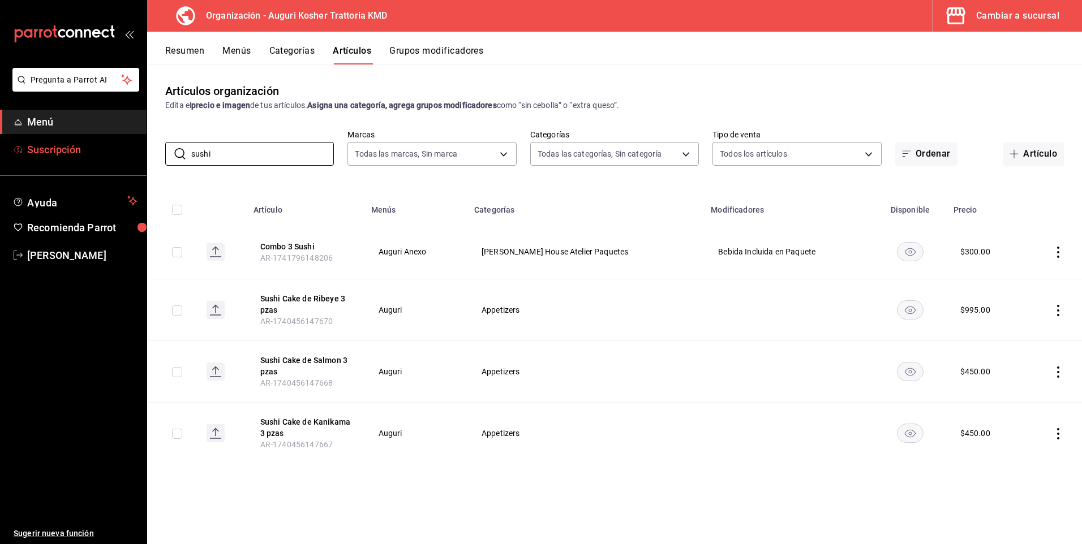
drag, startPoint x: 222, startPoint y: 156, endPoint x: 140, endPoint y: 149, distance: 82.9
click at [140, 149] on div "Pregunta a Parrot AI Menú Suscripción Ayuda Recomienda Parrot [PERSON_NAME] Sug…" at bounding box center [541, 272] width 1082 height 544
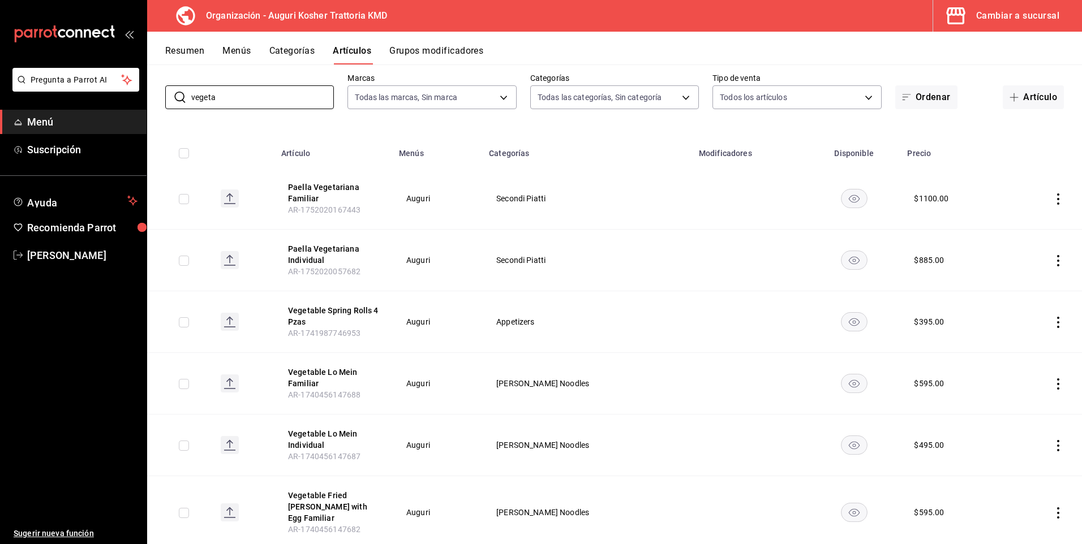
scroll to position [139, 0]
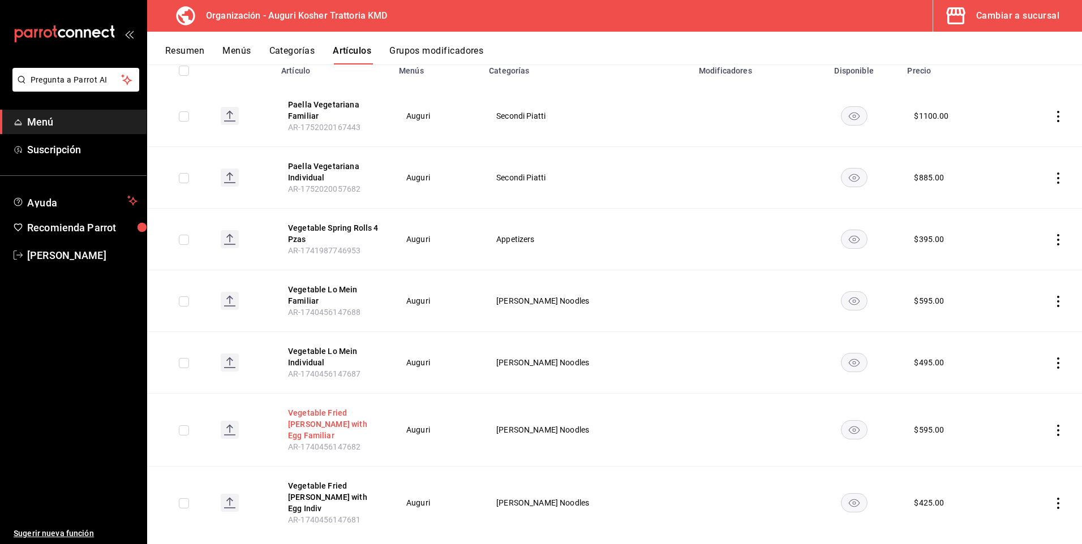
type input "vegeta"
click at [342, 414] on button "Vegetable Fried [PERSON_NAME] with Egg Familiar" at bounding box center [333, 424] width 91 height 34
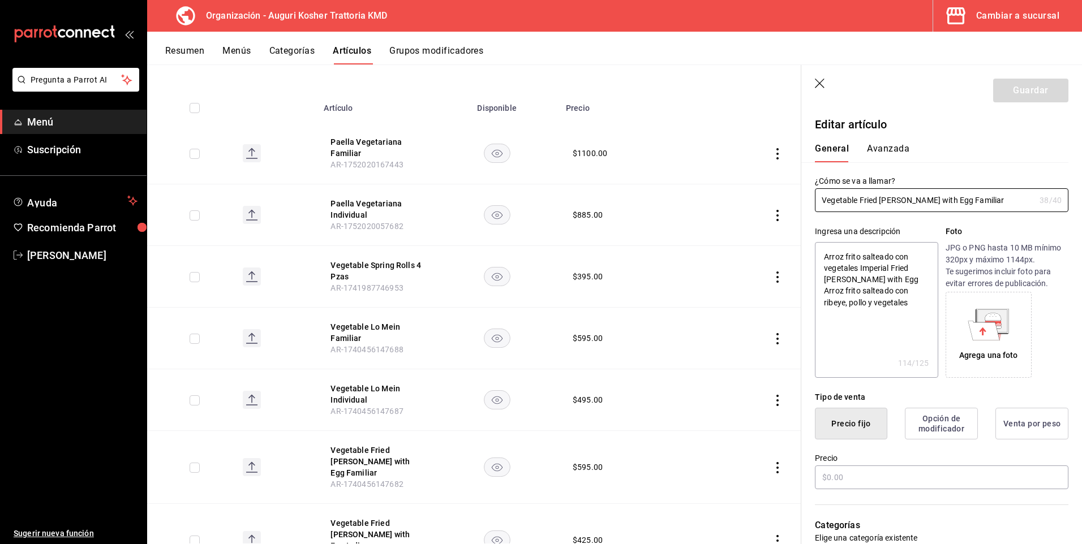
type textarea "x"
type input "$595.00"
type input "Vegetable Fried [PERSON_NAME] with E Familiar"
type textarea "x"
type input "Vegetable Fried [PERSON_NAME] with Familiar"
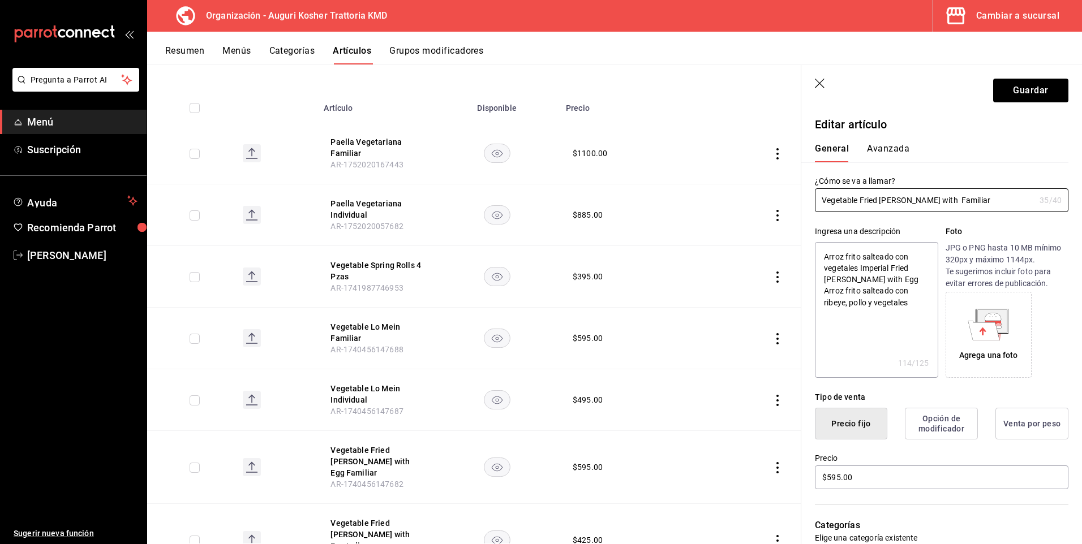
type textarea "x"
type input "Vegetable Fried [PERSON_NAME] with Familiar"
type textarea "x"
type input "Vegetable Fried [PERSON_NAME] wit Familiar"
type textarea "x"
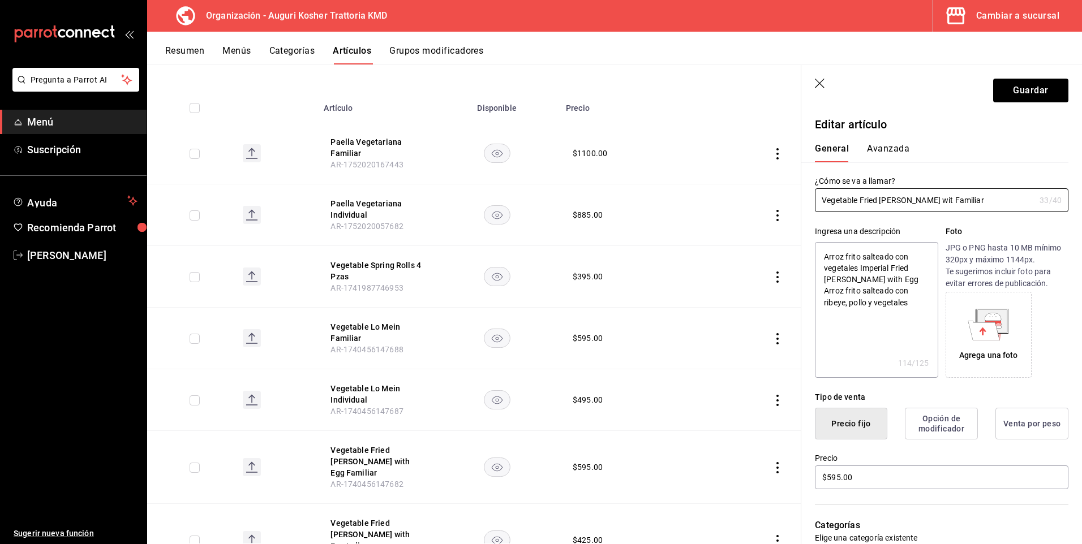
type input "Vegetable Fried [PERSON_NAME] wi Familiar"
type textarea "x"
type input "Vegetable Fried [PERSON_NAME] w Familiar"
type textarea "x"
type input "Vegetable Fried [PERSON_NAME] Familiar"
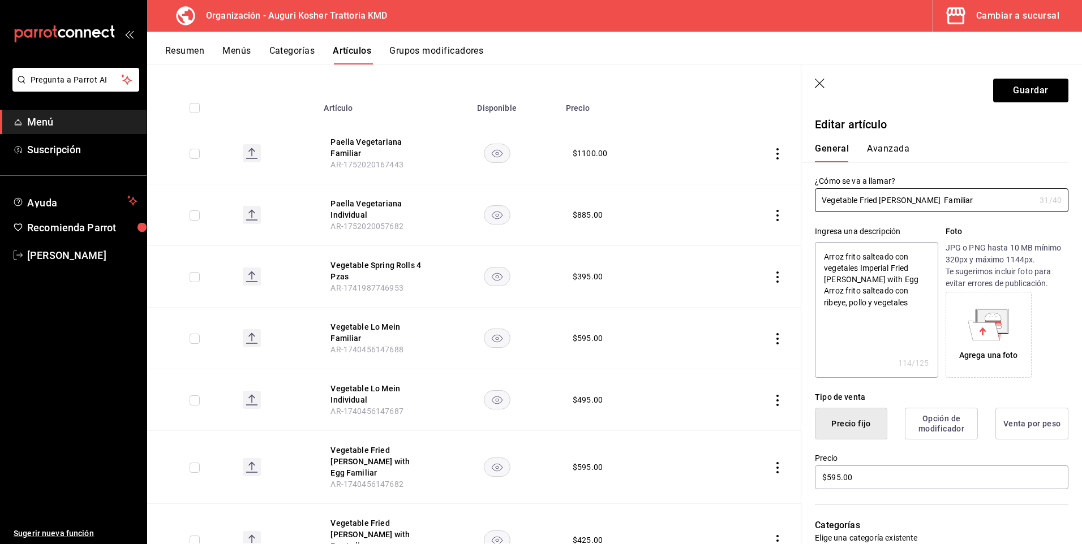
type textarea "x"
type input "Vegetable Fried [PERSON_NAME] Familiar"
type textarea "x"
type input "Vegetable Fried [PERSON_NAME] Familiar"
click at [1029, 89] on button "Guardar" at bounding box center [1030, 91] width 75 height 24
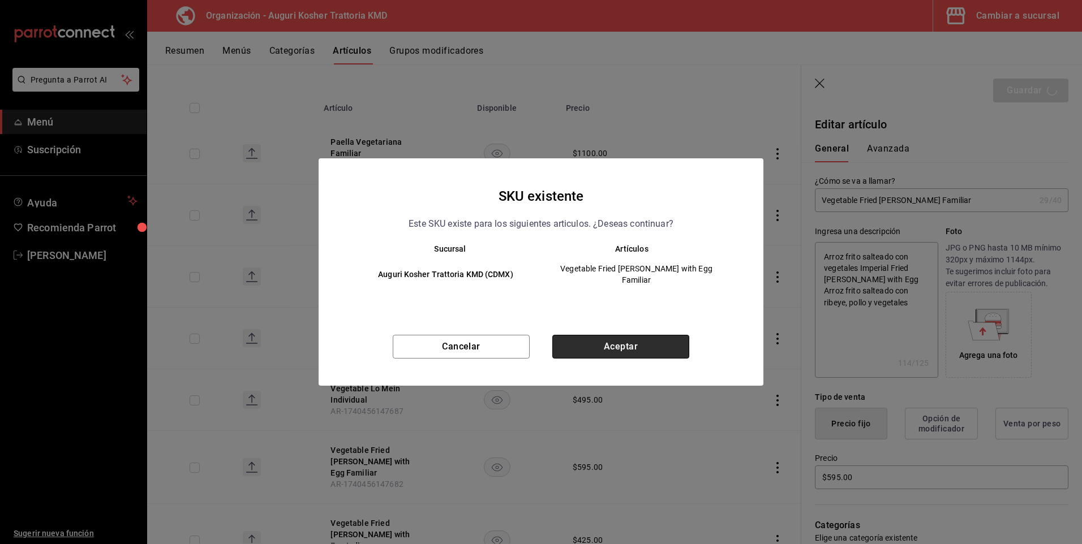
click at [595, 338] on button "Aceptar" at bounding box center [620, 347] width 137 height 24
type textarea "x"
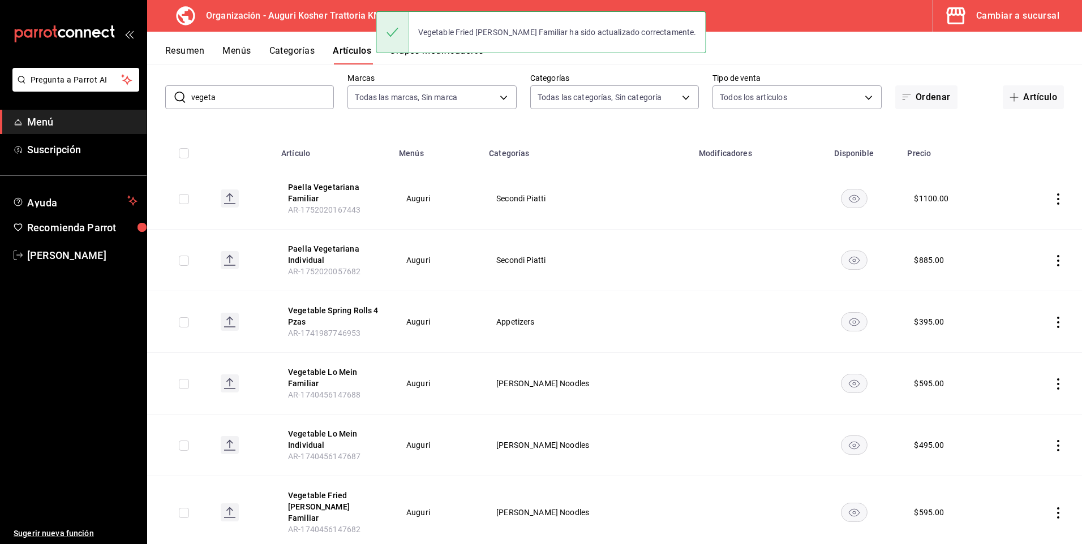
scroll to position [139, 0]
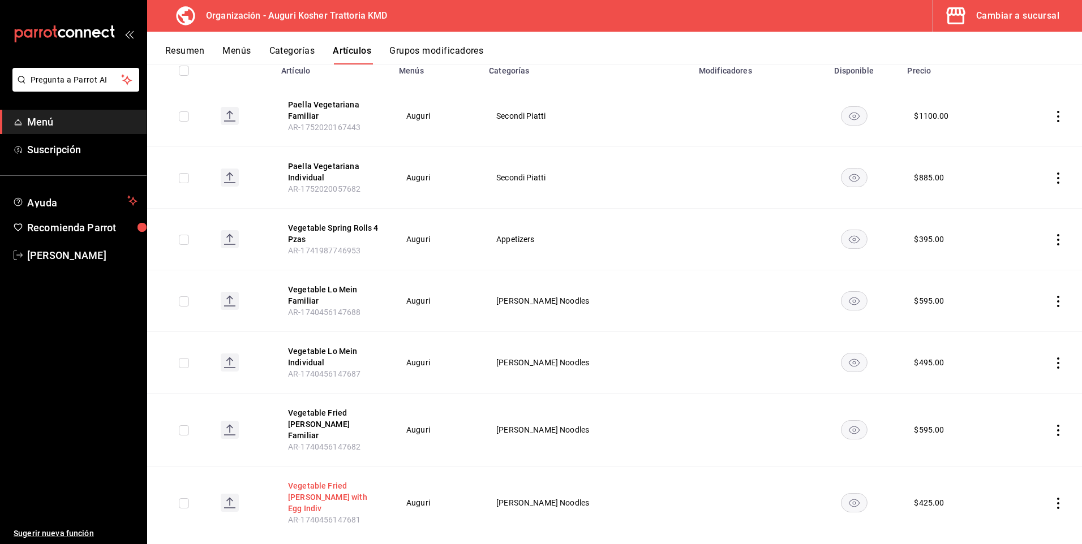
click at [338, 480] on button "Vegetable Fried [PERSON_NAME] with Egg Indiv" at bounding box center [333, 497] width 91 height 34
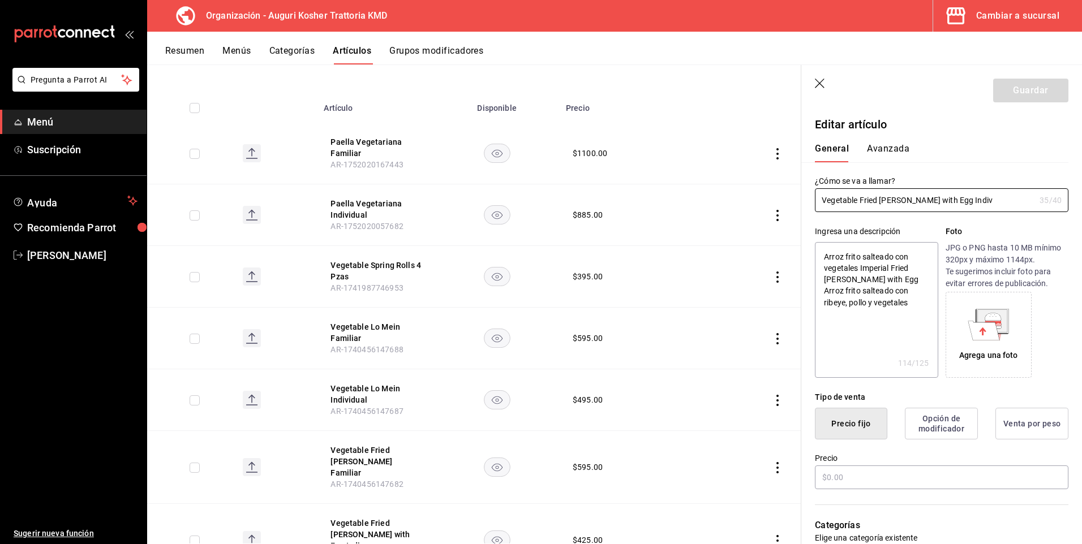
type textarea "x"
type input "$425.00"
type input "Vegetable Fried [PERSON_NAME] wit Indiv"
type textarea "x"
type input "Vegetable Fried [PERSON_NAME] wi Indiv"
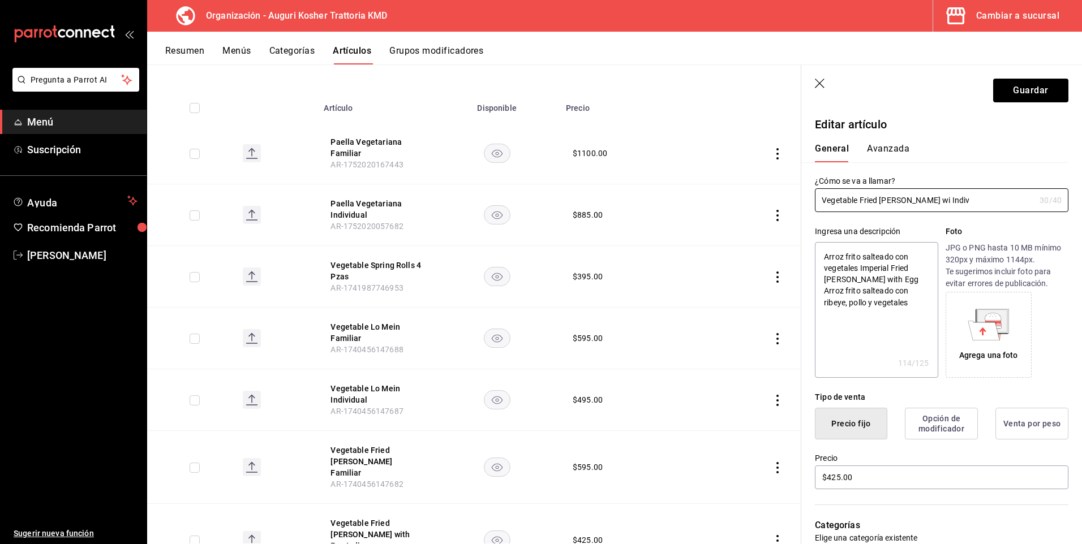
type textarea "x"
type input "Vegetable Fried [PERSON_NAME] w [GEOGRAPHIC_DATA]"
type textarea "x"
type input "Vegetable Fried [PERSON_NAME] Indiv"
type textarea "x"
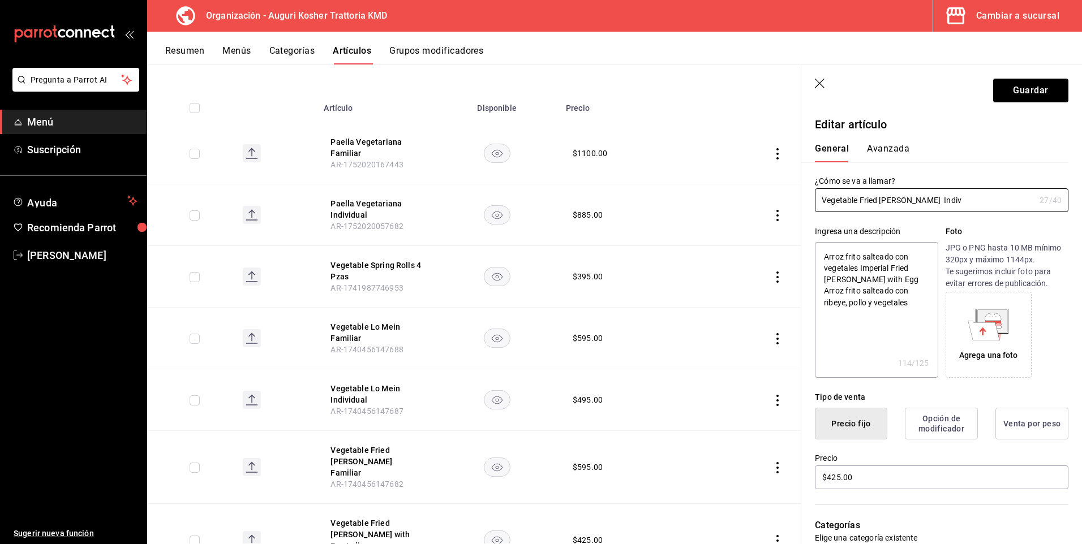
type input "Vegetable Fried [PERSON_NAME] Indiv"
type textarea "x"
type input "Vegetable Fried [PERSON_NAME] Indiv"
click at [1020, 86] on button "Guardar" at bounding box center [1030, 91] width 75 height 24
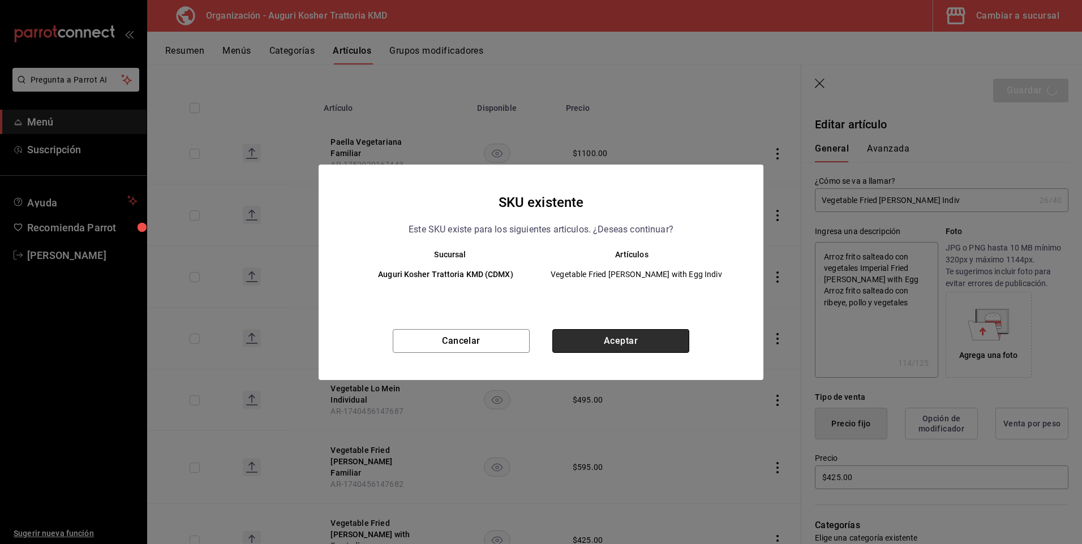
click at [622, 338] on button "Aceptar" at bounding box center [620, 341] width 137 height 24
type textarea "x"
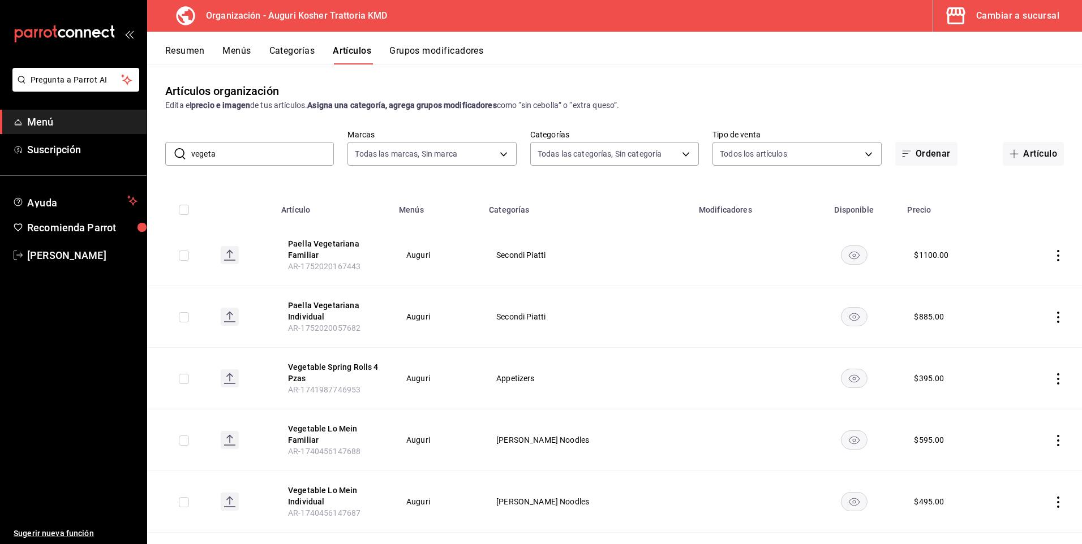
drag, startPoint x: 227, startPoint y: 154, endPoint x: 181, endPoint y: 151, distance: 45.9
click at [181, 151] on div "​ vegeta ​" at bounding box center [249, 154] width 169 height 24
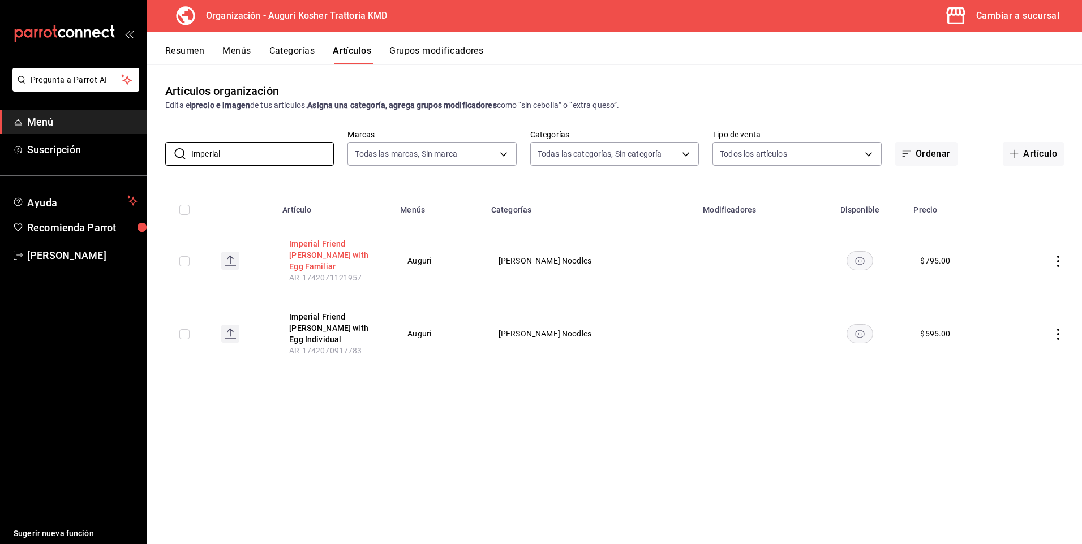
type input "Imperial"
click at [349, 241] on button "Imperial Friend [PERSON_NAME] with Egg Familiar" at bounding box center [334, 255] width 91 height 34
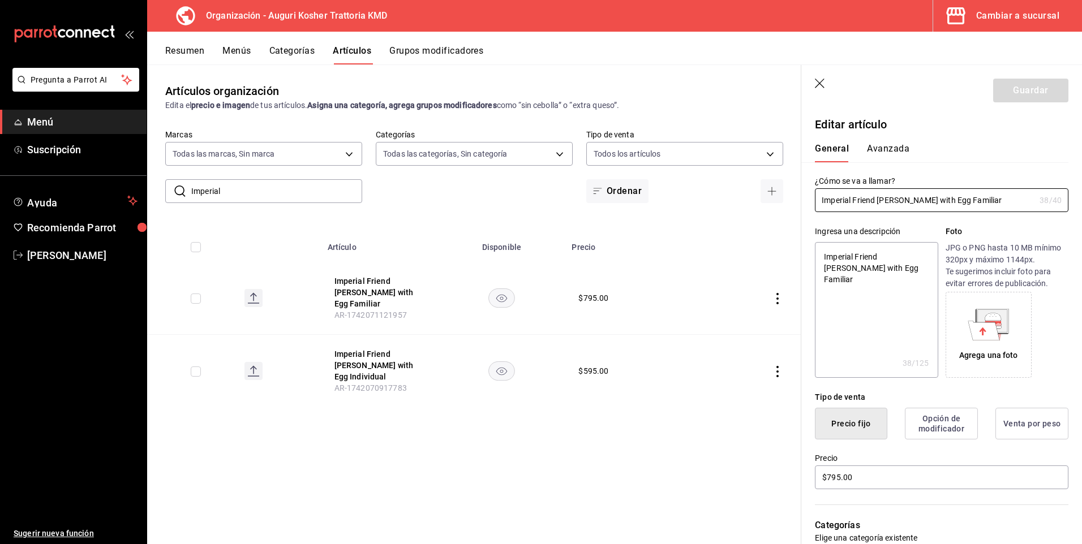
type textarea "x"
type input "$795.00"
type input "Imperial Friend [PERSON_NAME] with Familiar"
type textarea "x"
type input "Imperial Friend [PERSON_NAME] wit Familiar"
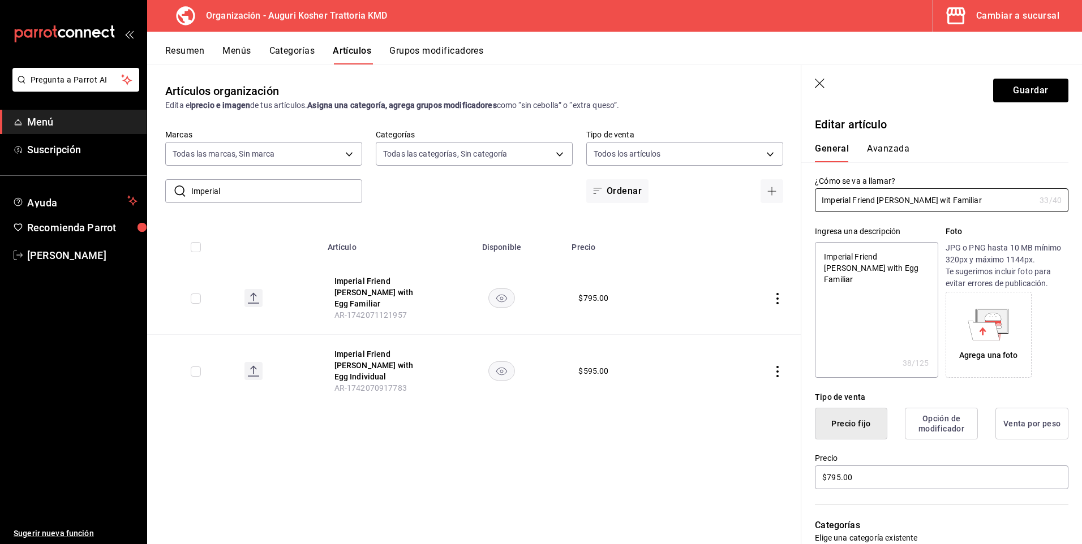
type textarea "x"
type input "Imperial Friend [PERSON_NAME] wi Familiar"
type textarea "x"
type input "Imperial Friend [PERSON_NAME] w Familiar"
type textarea "x"
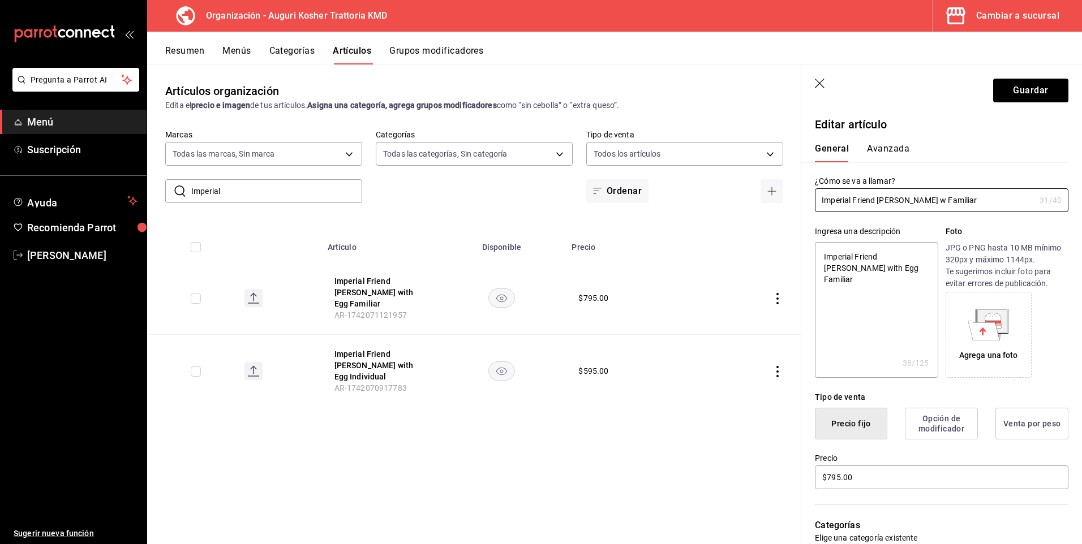
type input "Imperial Friend [PERSON_NAME] Familiar"
type textarea "x"
type input "Imperial Friend [PERSON_NAME] Familiar"
type textarea "x"
type input "Imperial Friend [PERSON_NAME] Familiar"
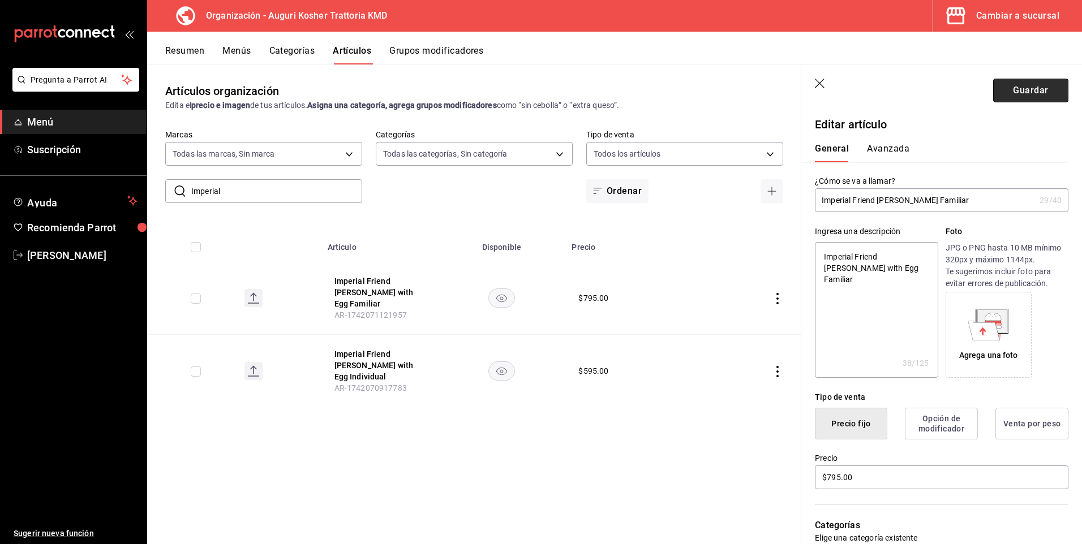
click at [1017, 89] on button "Guardar" at bounding box center [1030, 91] width 75 height 24
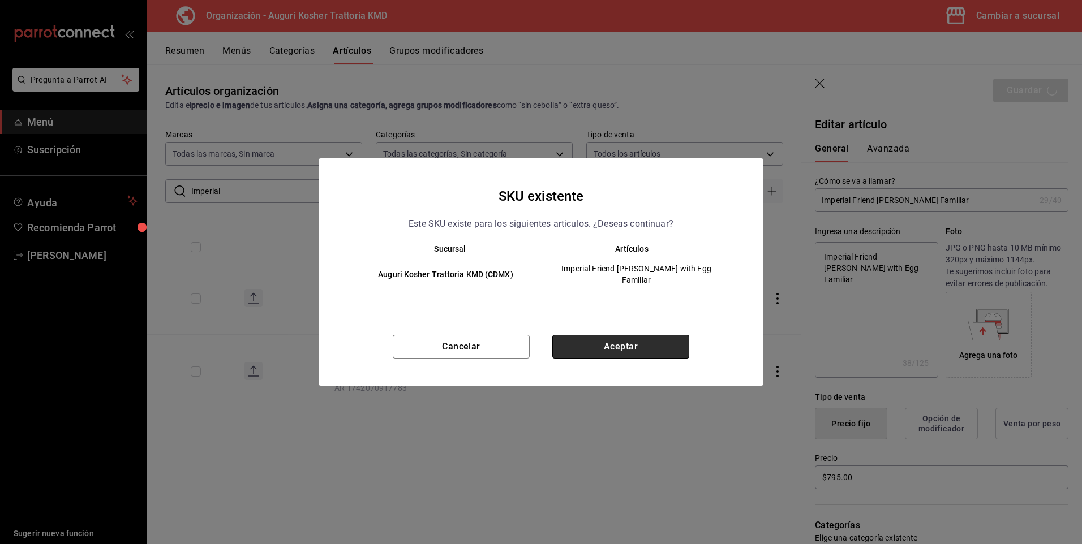
click at [609, 337] on button "Aceptar" at bounding box center [620, 347] width 137 height 24
type textarea "x"
type input "AR-1755569240019"
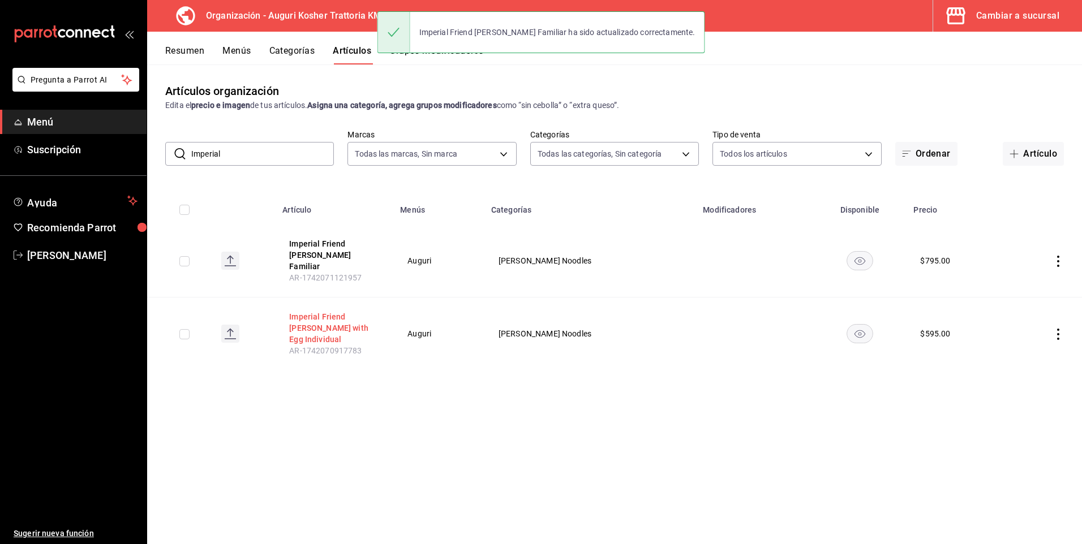
click at [329, 311] on button "Imperial Friend [PERSON_NAME] with Egg Individual" at bounding box center [334, 328] width 91 height 34
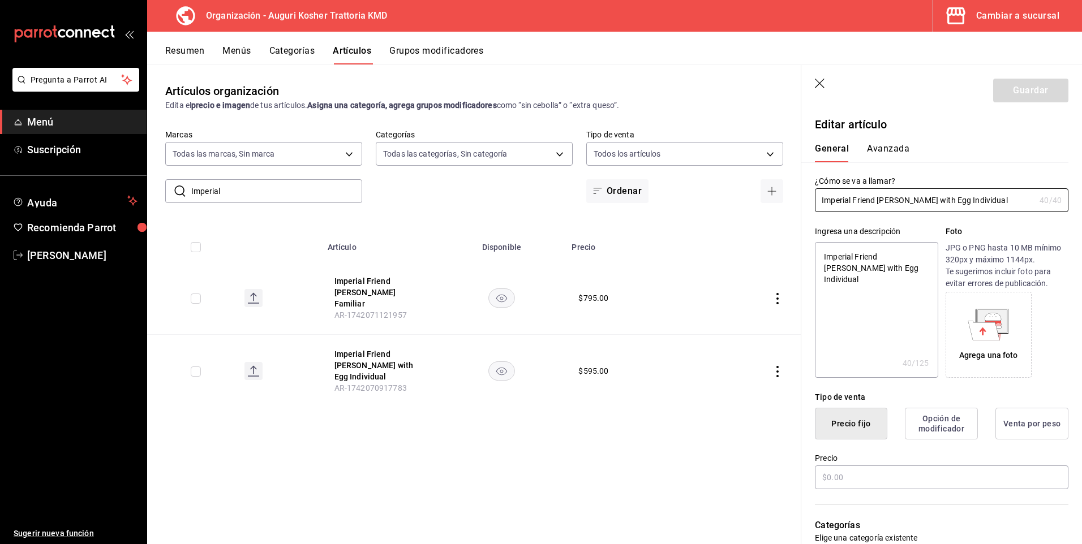
type textarea "x"
type input "$595.00"
type input "Imperial Friend [PERSON_NAME] with Individual"
type textarea "x"
type input "Imperial Friend [PERSON_NAME] with Individual"
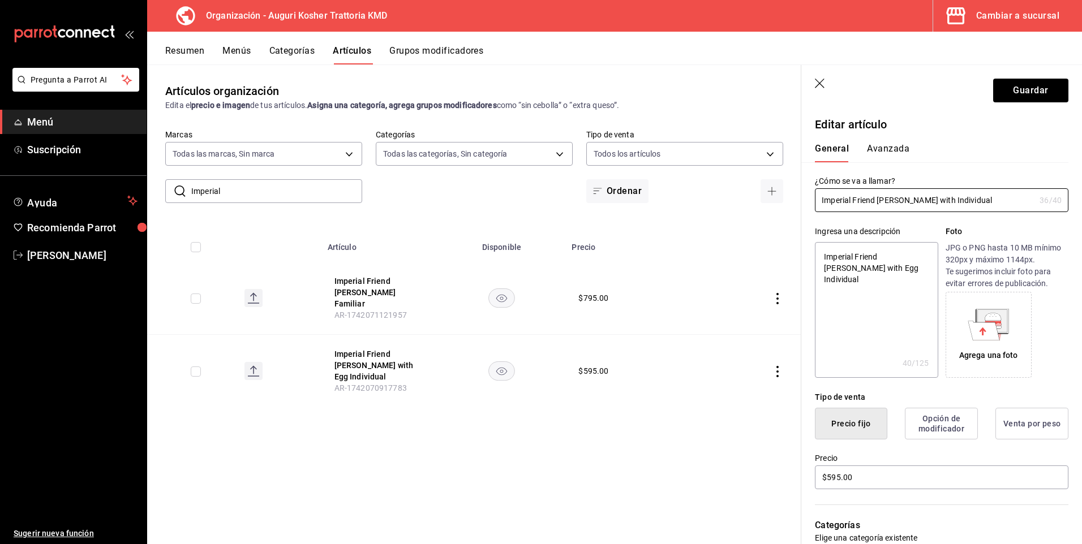
type textarea "x"
type input "Imperial Friend [PERSON_NAME] wit Individual"
type textarea "x"
type input "Imperial Friend [PERSON_NAME] wi Individual"
type textarea "x"
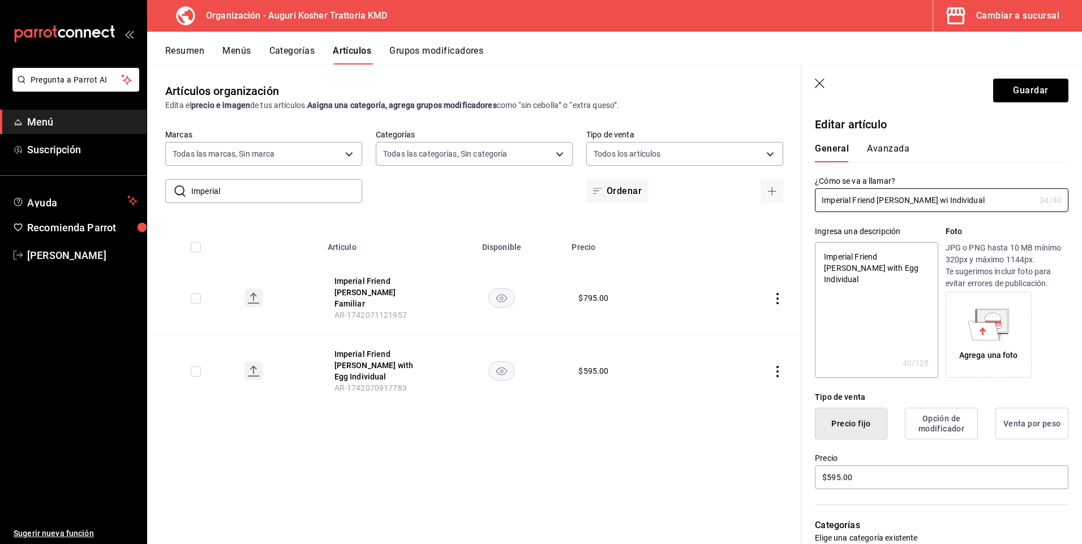
type input "Imperial Friend [PERSON_NAME] w Individual"
type textarea "x"
type input "Imperial Friend [PERSON_NAME] Individual"
type textarea "x"
type input "Imperial Friend [PERSON_NAME] Individual"
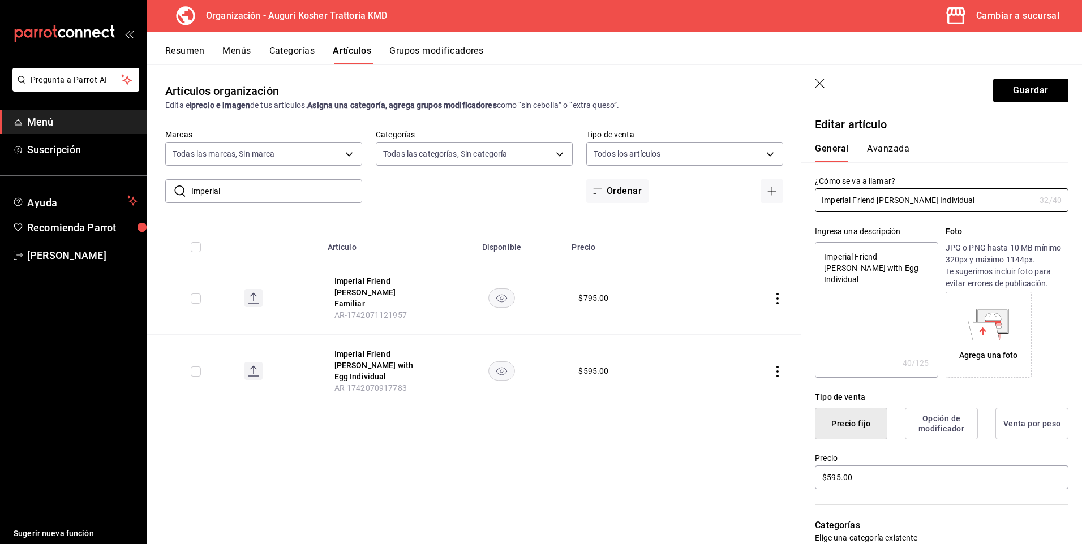
type textarea "x"
type input "Imperial Friend [PERSON_NAME] Individual"
click at [1002, 88] on button "Guardar" at bounding box center [1030, 91] width 75 height 24
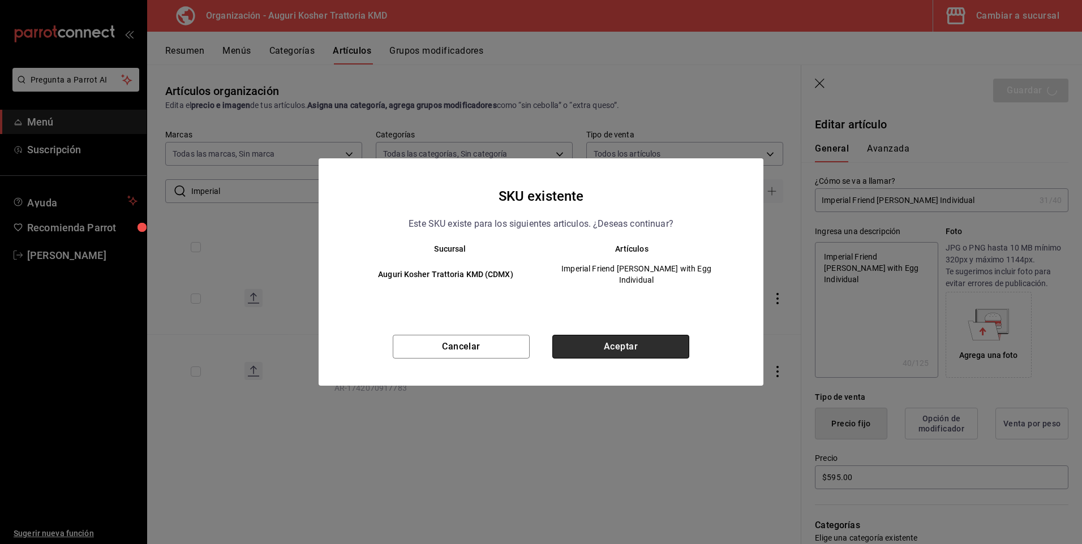
click at [633, 343] on button "Aceptar" at bounding box center [620, 347] width 137 height 24
type textarea "x"
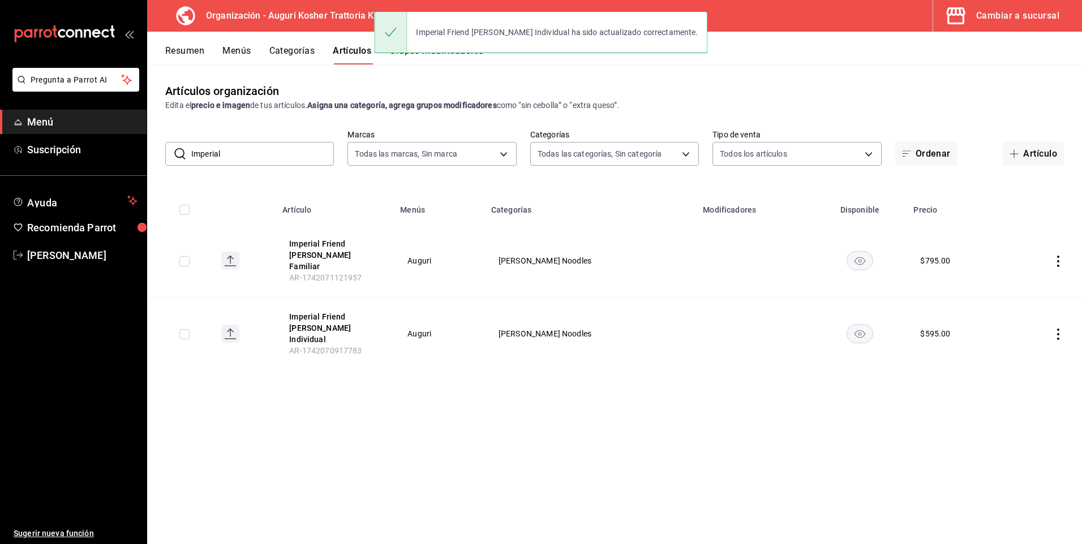
drag, startPoint x: 229, startPoint y: 154, endPoint x: 191, endPoint y: 152, distance: 38.0
click at [191, 152] on div "​ Imperial ​" at bounding box center [249, 154] width 169 height 24
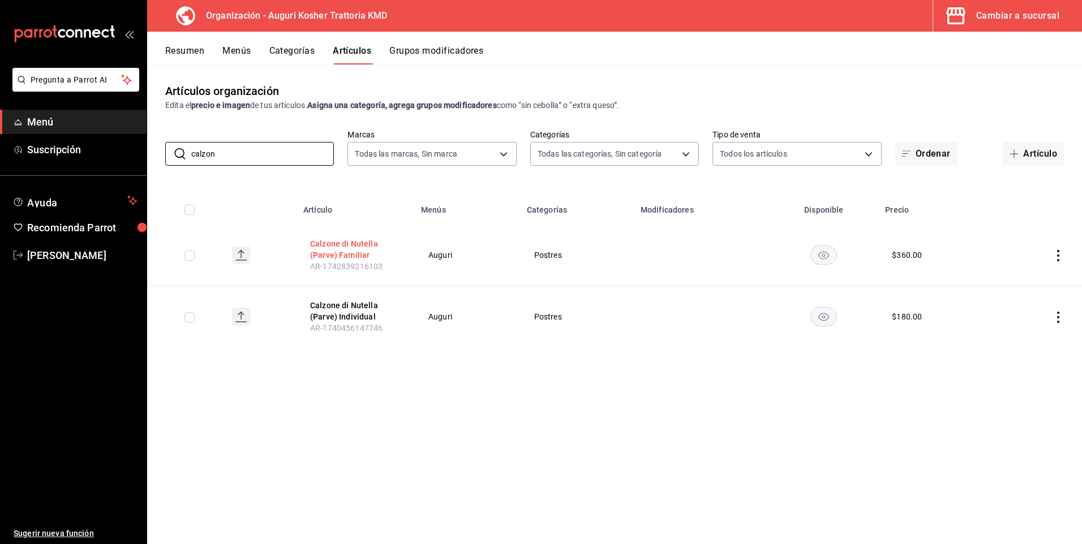
type input "calzon"
click at [337, 243] on button "Calzone di Nutella (Parve) Familiar" at bounding box center [355, 249] width 91 height 23
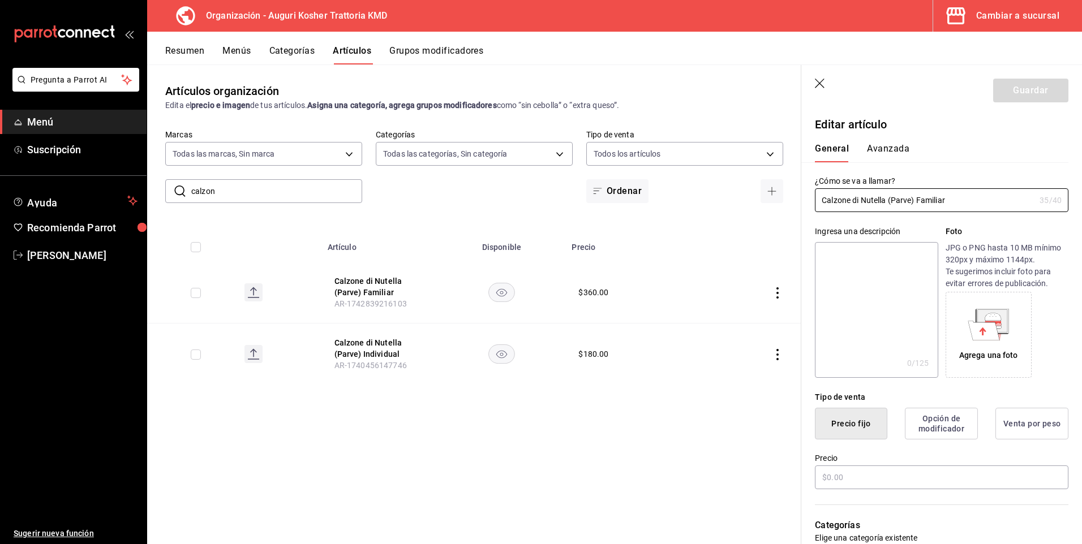
type input "$360.00"
click at [913, 200] on input "Calzone di Nutella (Parve) Familiar" at bounding box center [925, 200] width 220 height 23
type input "Calzone di Nutella Familiar"
click at [1010, 91] on button "Guardar" at bounding box center [1030, 91] width 75 height 24
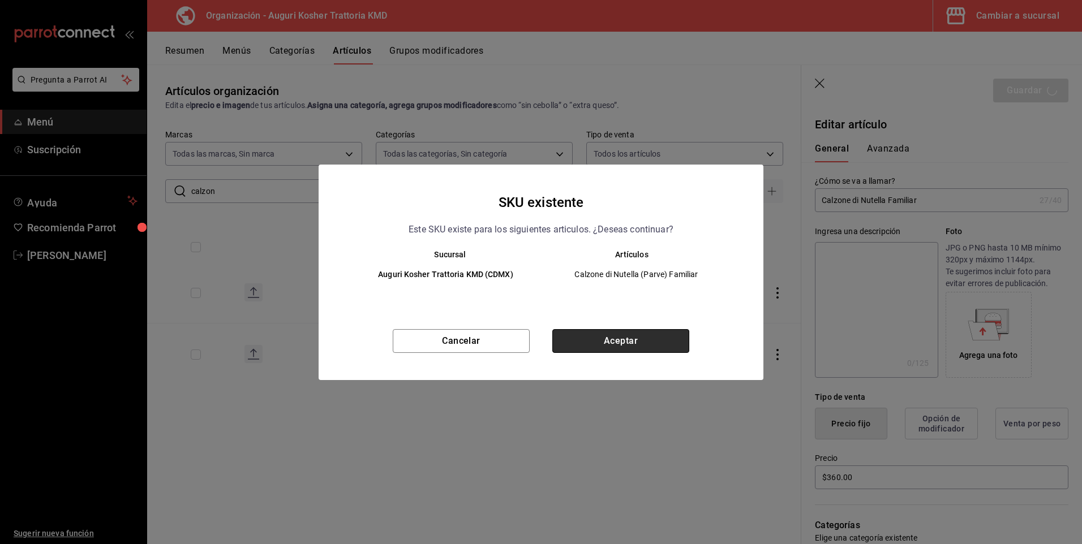
click at [645, 347] on button "Aceptar" at bounding box center [620, 341] width 137 height 24
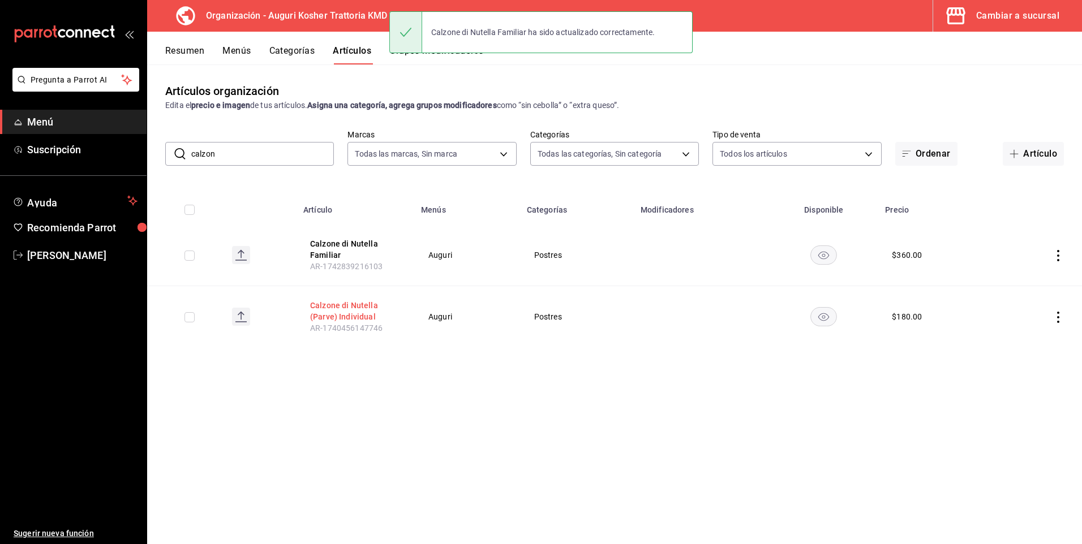
click at [343, 308] on button "Calzone di Nutella (Parve) Individual" at bounding box center [355, 311] width 91 height 23
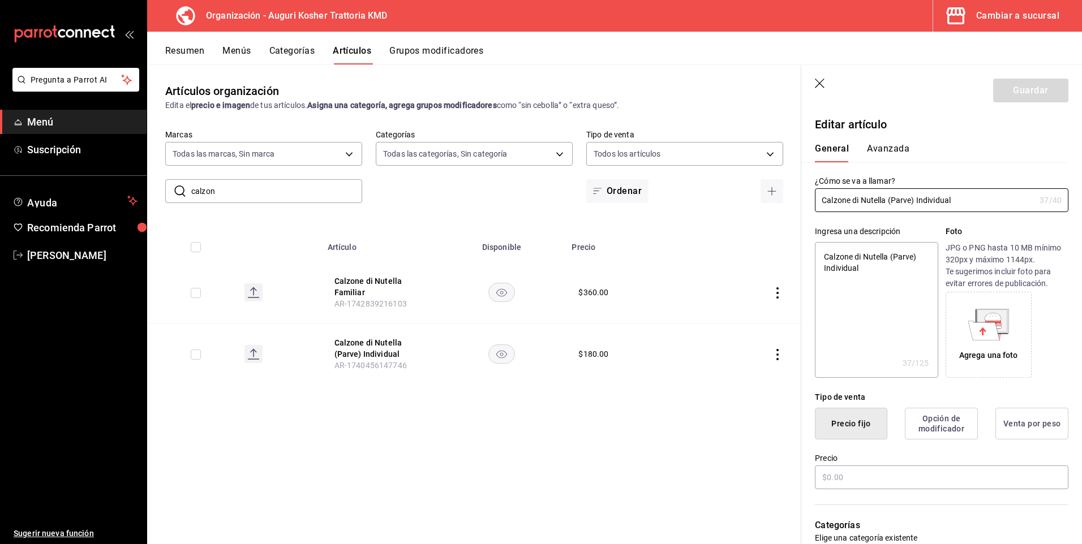
type textarea "x"
type input "$180.00"
click at [913, 200] on input "Calzone di Nutella (Parve) Individual" at bounding box center [925, 200] width 220 height 23
type input "Calzone di Nutella (Par Individual"
type textarea "x"
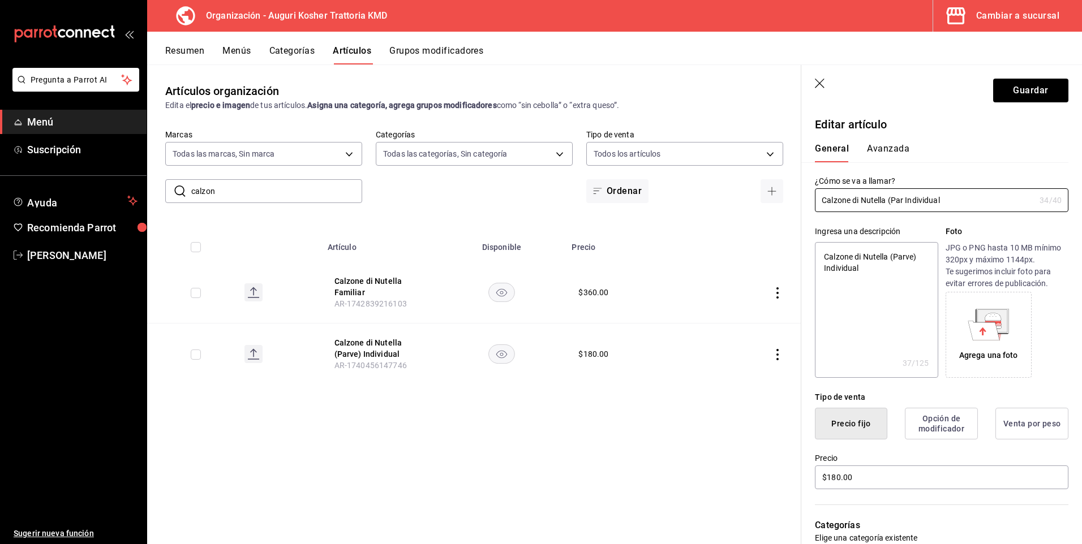
type input "Calzone di Nutella (Pa Individual"
type textarea "x"
type input "Calzone di Nutella (P Individual"
type textarea "x"
type input "Calzone di Nutella ( Individual"
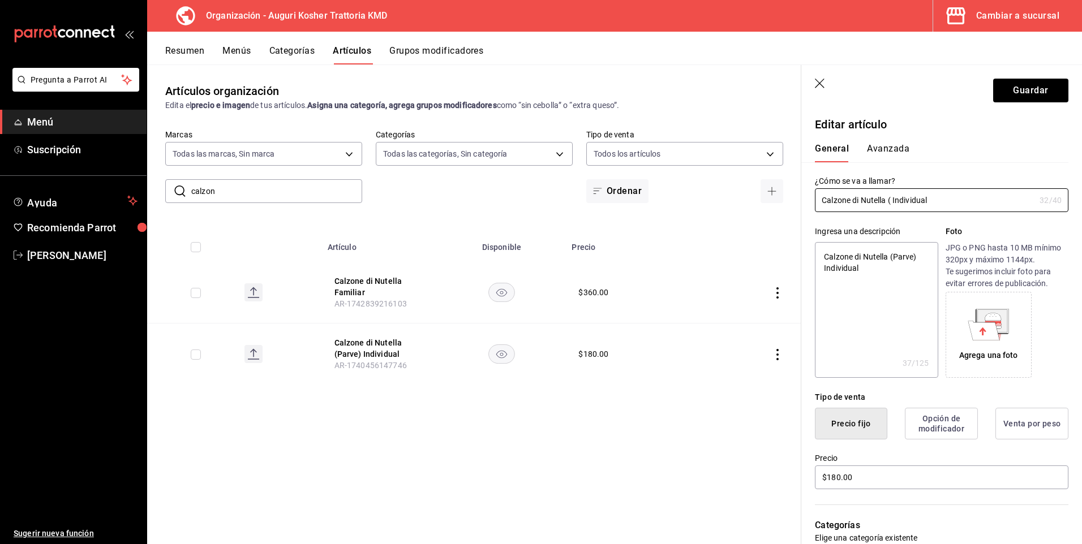
type textarea "x"
type input "Calzone di Nutella Individual"
type textarea "x"
type input "Calzone di Nutella Individual"
type textarea "x"
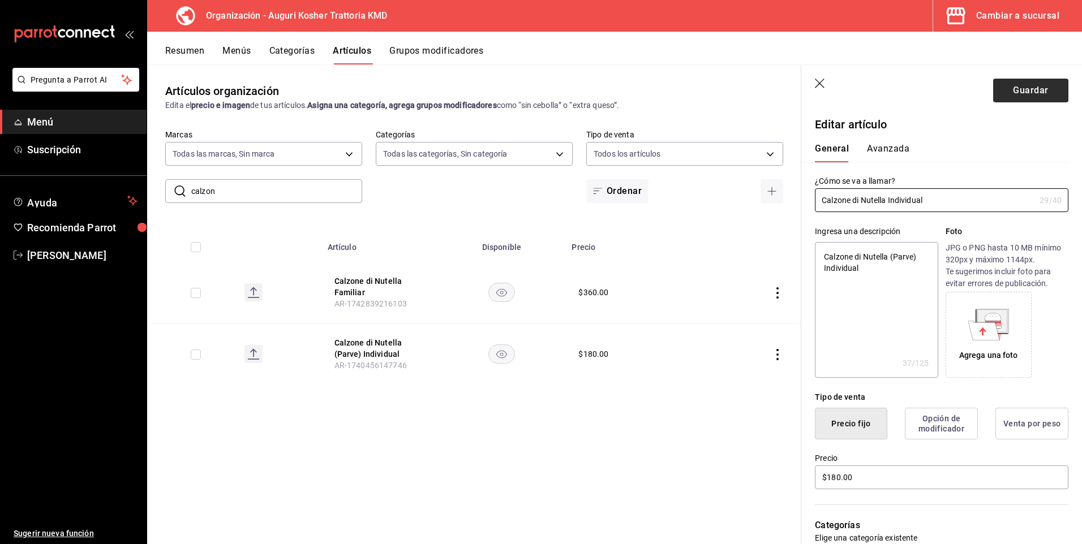
type input "Calzone di Nutella Individual"
click at [1017, 91] on button "Guardar" at bounding box center [1030, 91] width 75 height 24
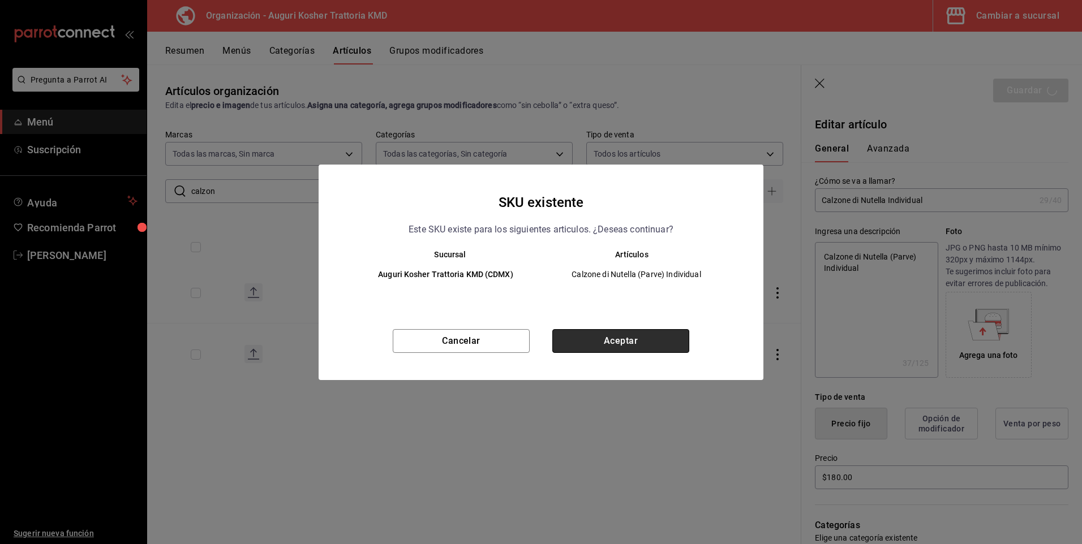
click at [618, 338] on button "Aceptar" at bounding box center [620, 341] width 137 height 24
type textarea "x"
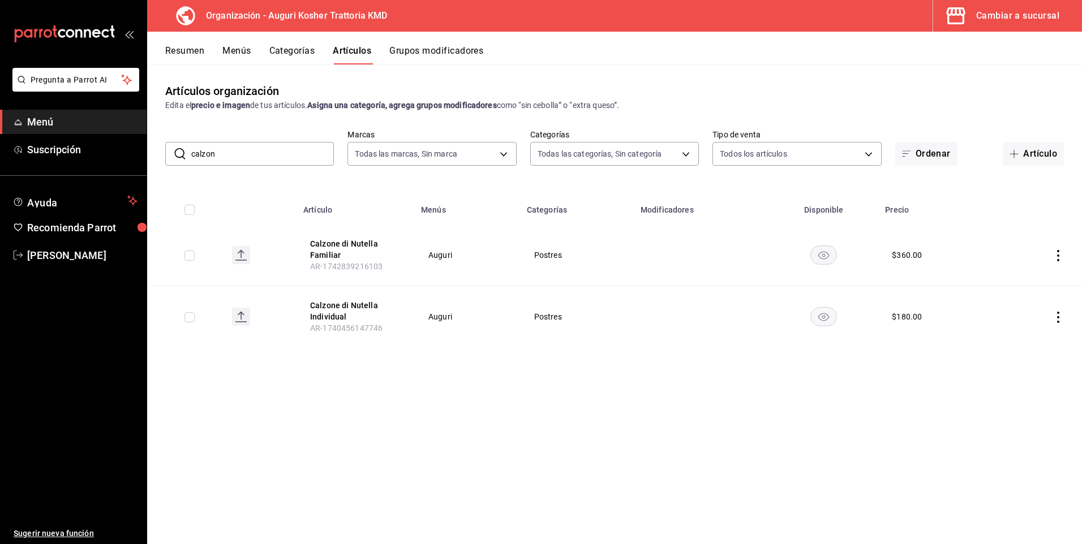
click at [232, 51] on button "Menús" at bounding box center [236, 54] width 28 height 19
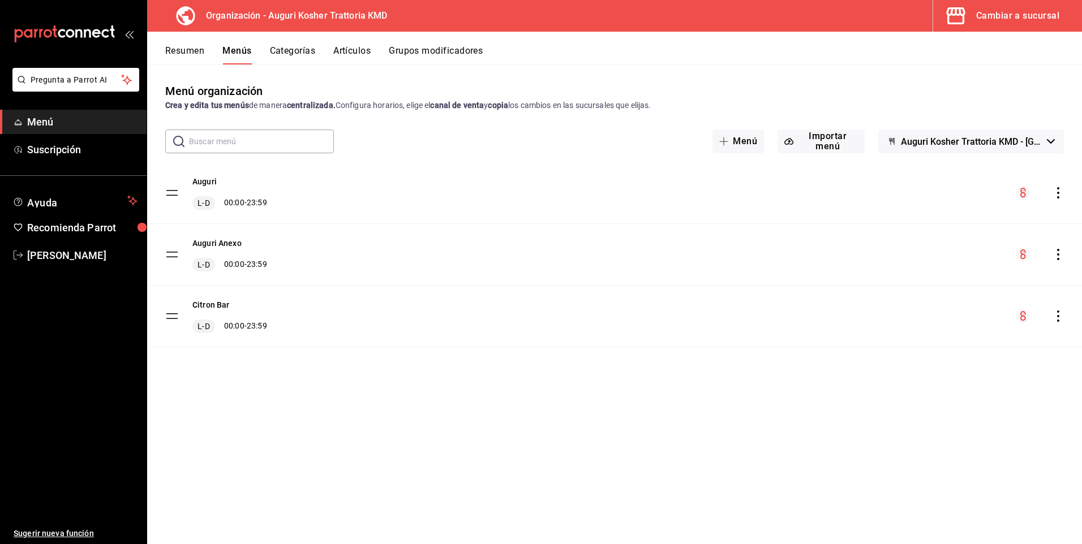
click at [1057, 192] on icon "actions" at bounding box center [1057, 192] width 11 height 11
click at [945, 264] on span "Copiar en otra sucursal" at bounding box center [969, 266] width 138 height 12
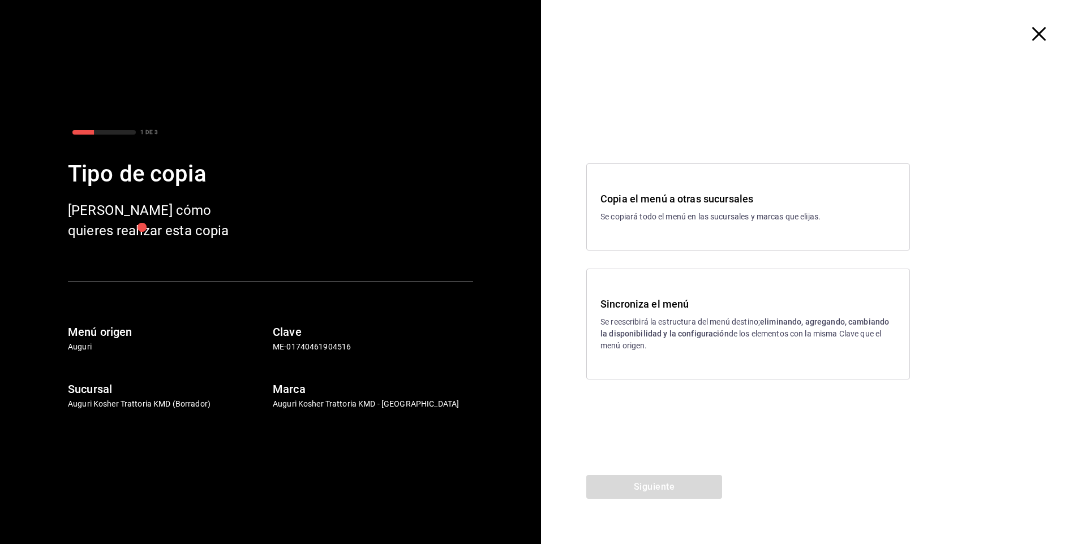
click at [663, 325] on p "Se reescribirá la estructura del menú destino; eliminando, agregando, cambiando…" at bounding box center [747, 334] width 295 height 36
click at [654, 489] on button "Siguiente" at bounding box center [654, 487] width 136 height 24
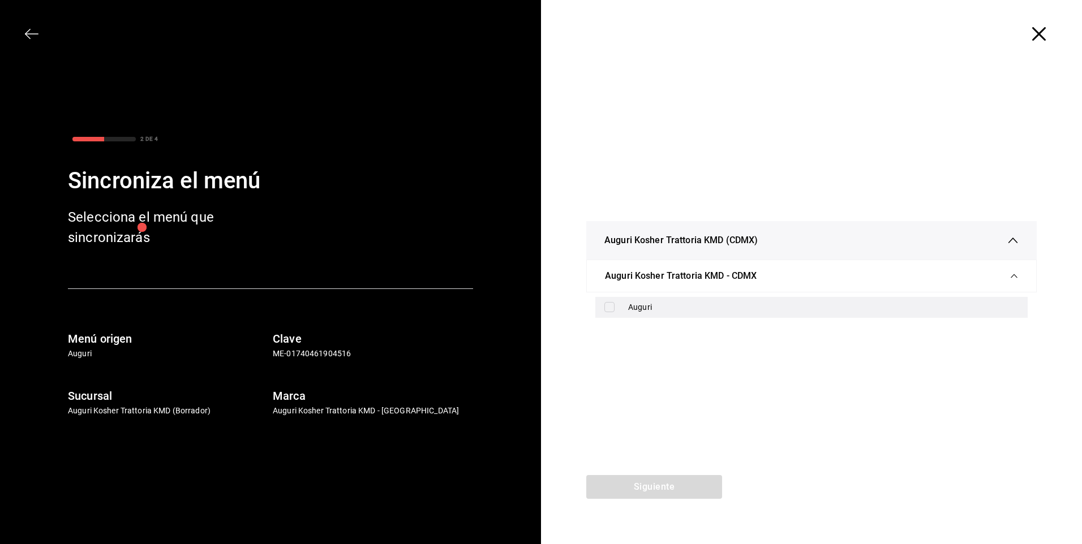
click at [609, 303] on input "checkbox" at bounding box center [609, 307] width 10 height 10
checkbox input "true"
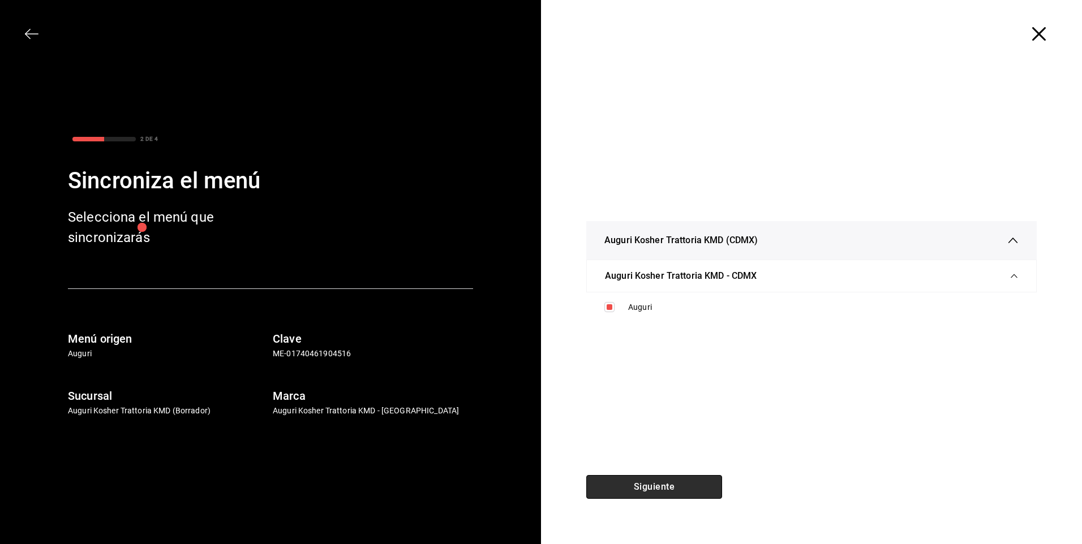
click at [658, 483] on button "Siguiente" at bounding box center [654, 487] width 136 height 24
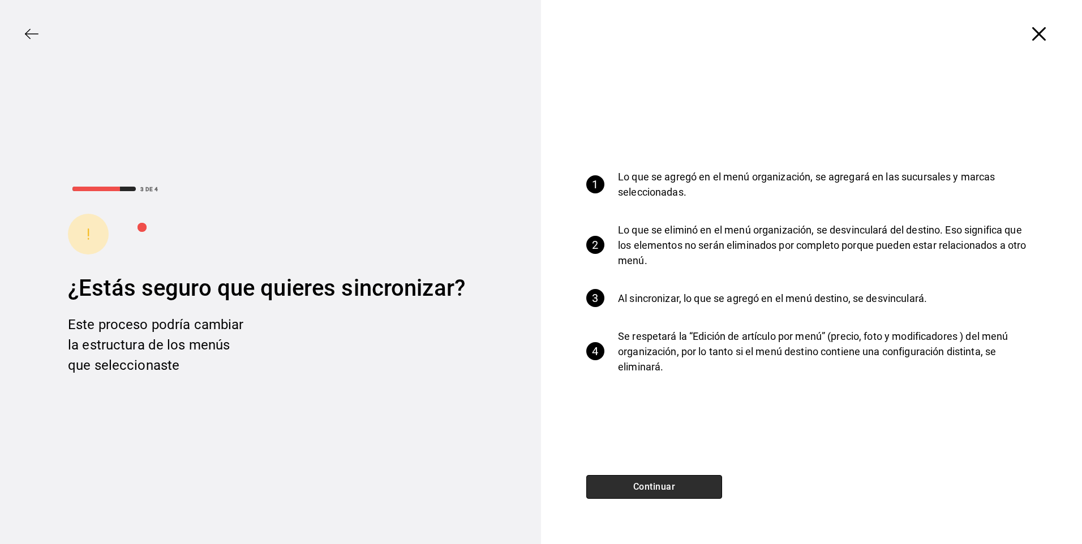
click at [656, 487] on button "Continuar" at bounding box center [654, 487] width 136 height 24
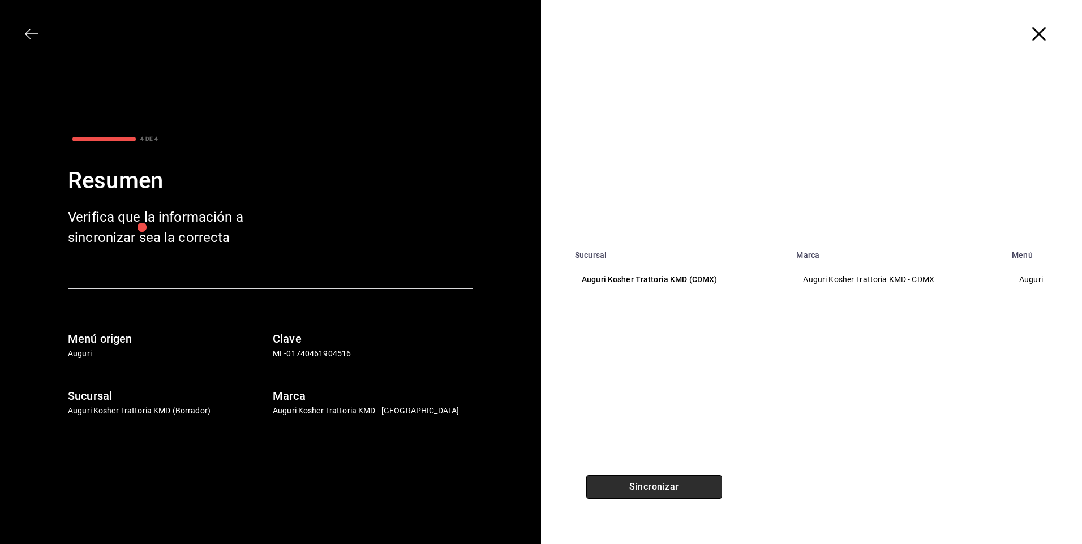
click at [656, 487] on button "Sincronizar" at bounding box center [654, 487] width 136 height 24
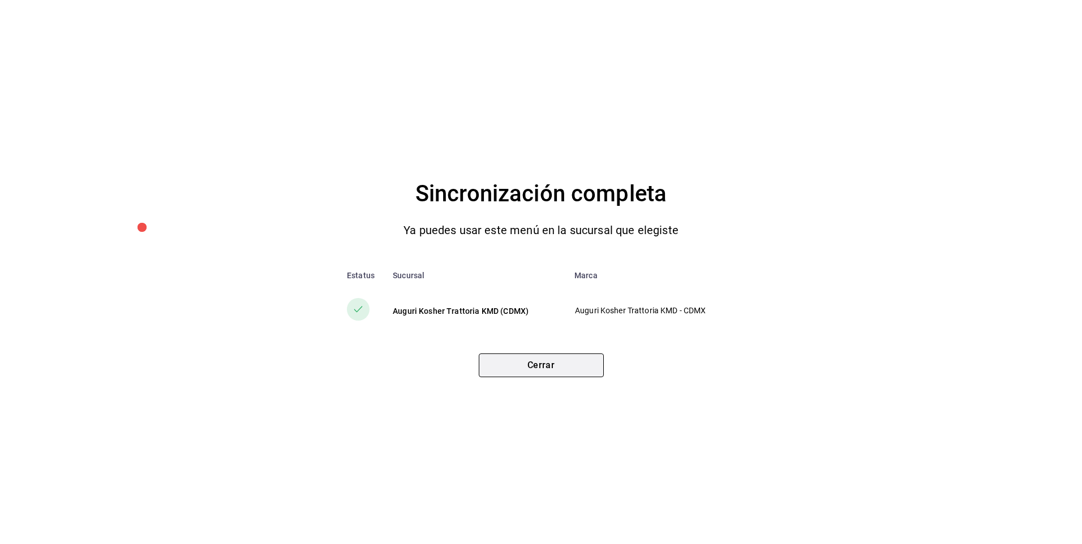
click at [548, 368] on button "Cerrar" at bounding box center [541, 366] width 125 height 24
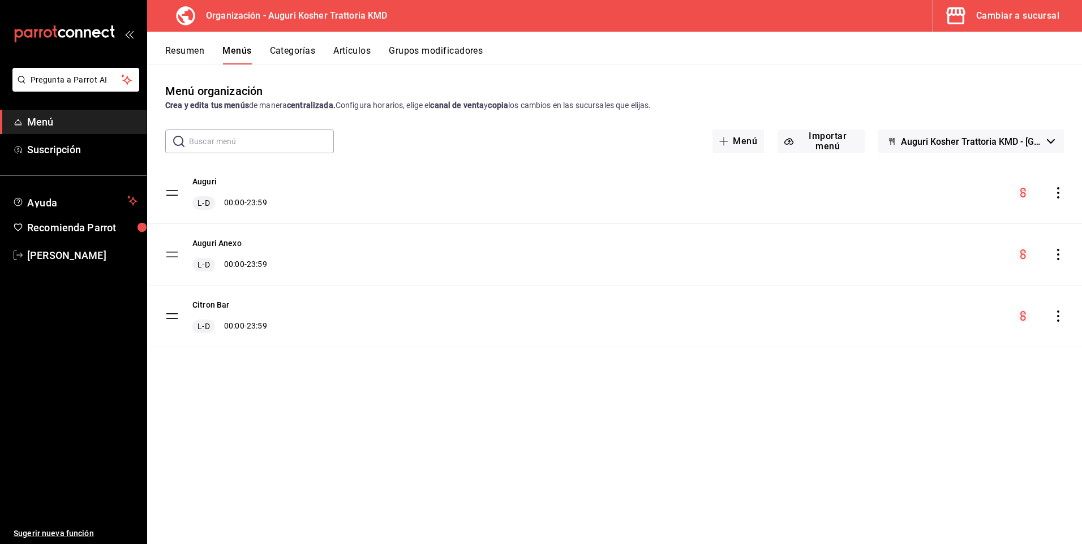
click at [31, 118] on span "Menú" at bounding box center [82, 121] width 110 height 15
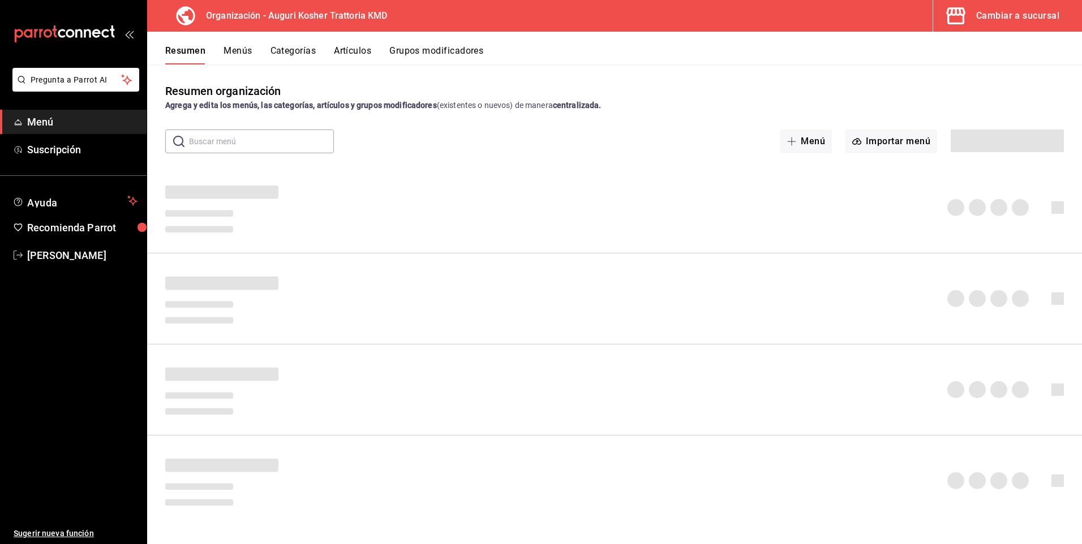
click at [1012, 18] on div "Cambiar a sucursal" at bounding box center [1017, 16] width 83 height 16
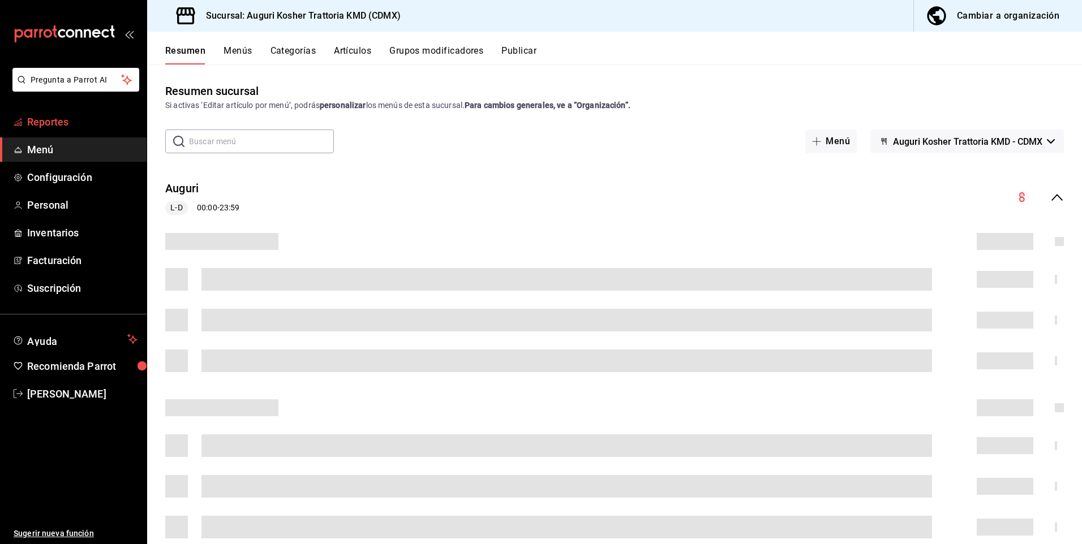
click at [44, 121] on span "Reportes" at bounding box center [82, 121] width 110 height 15
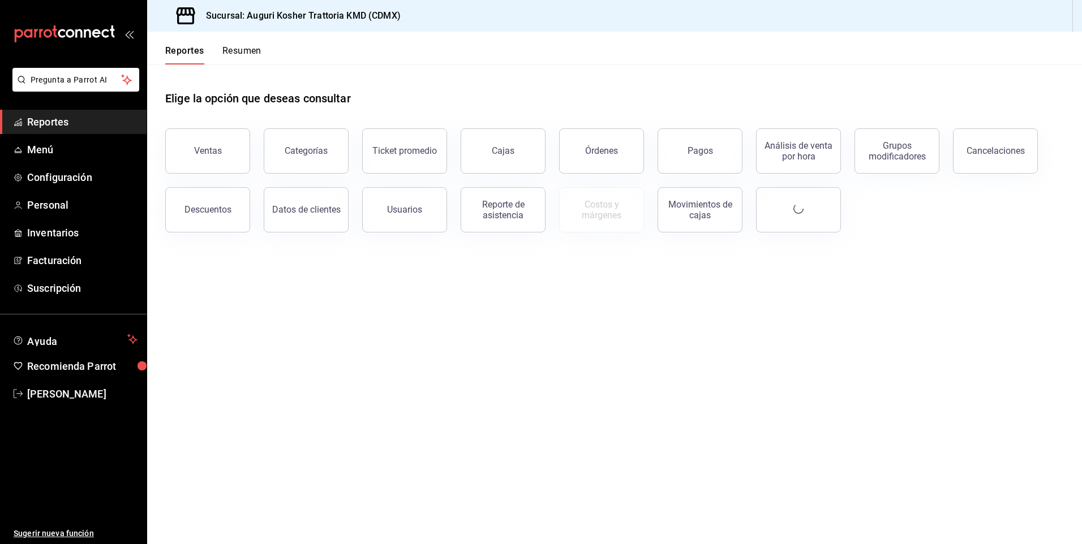
click at [247, 54] on button "Resumen" at bounding box center [241, 54] width 39 height 19
